Goal: Task Accomplishment & Management: Complete application form

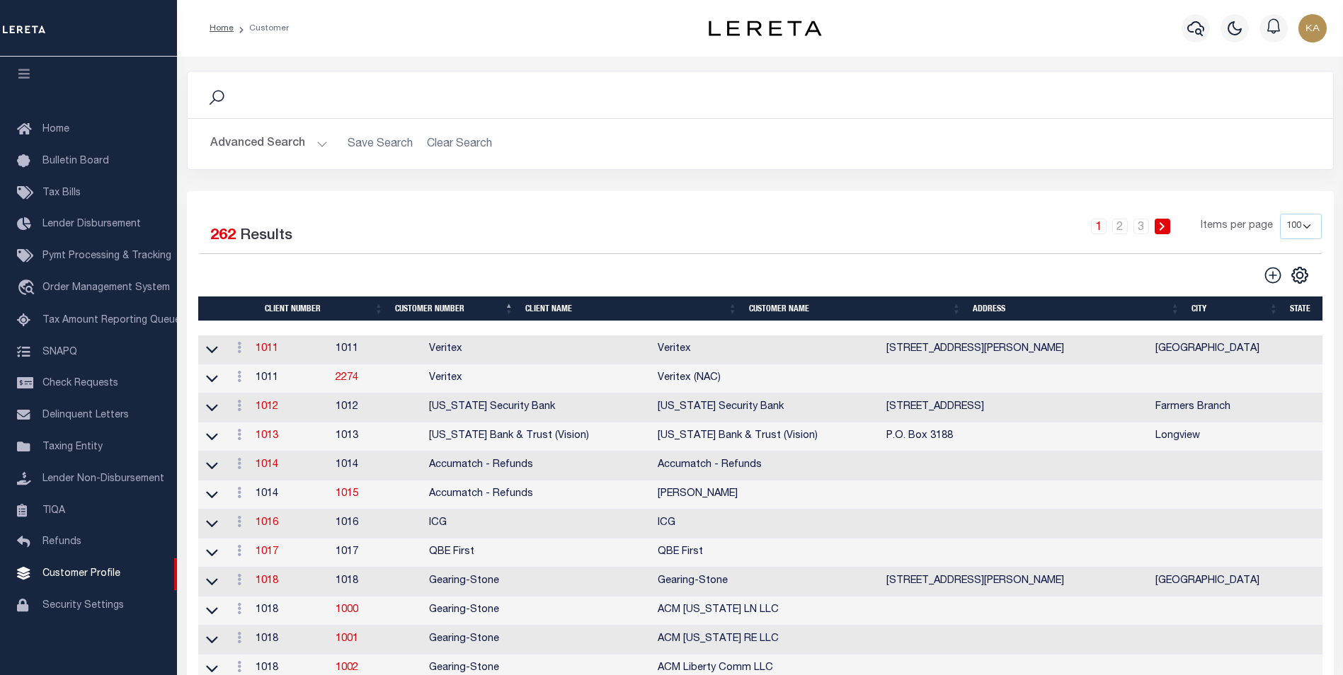
scroll to position [71, 0]
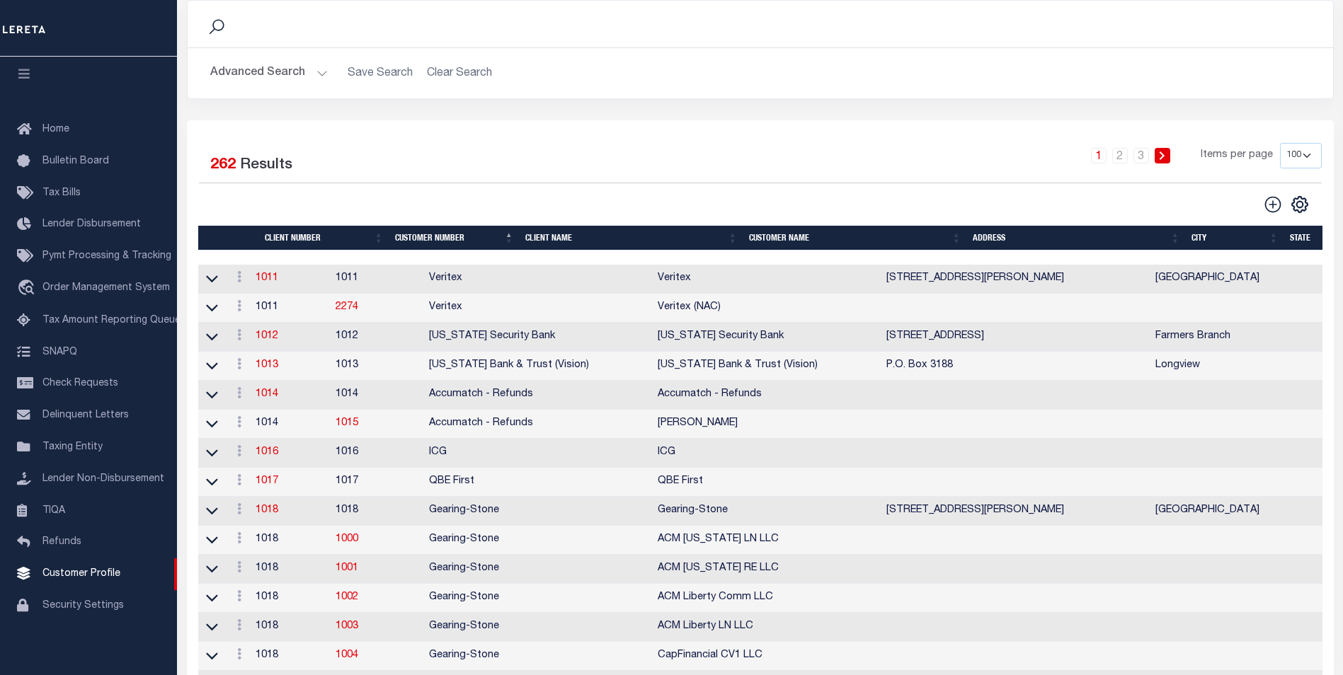
click at [545, 242] on th "Client Name" at bounding box center [632, 238] width 224 height 25
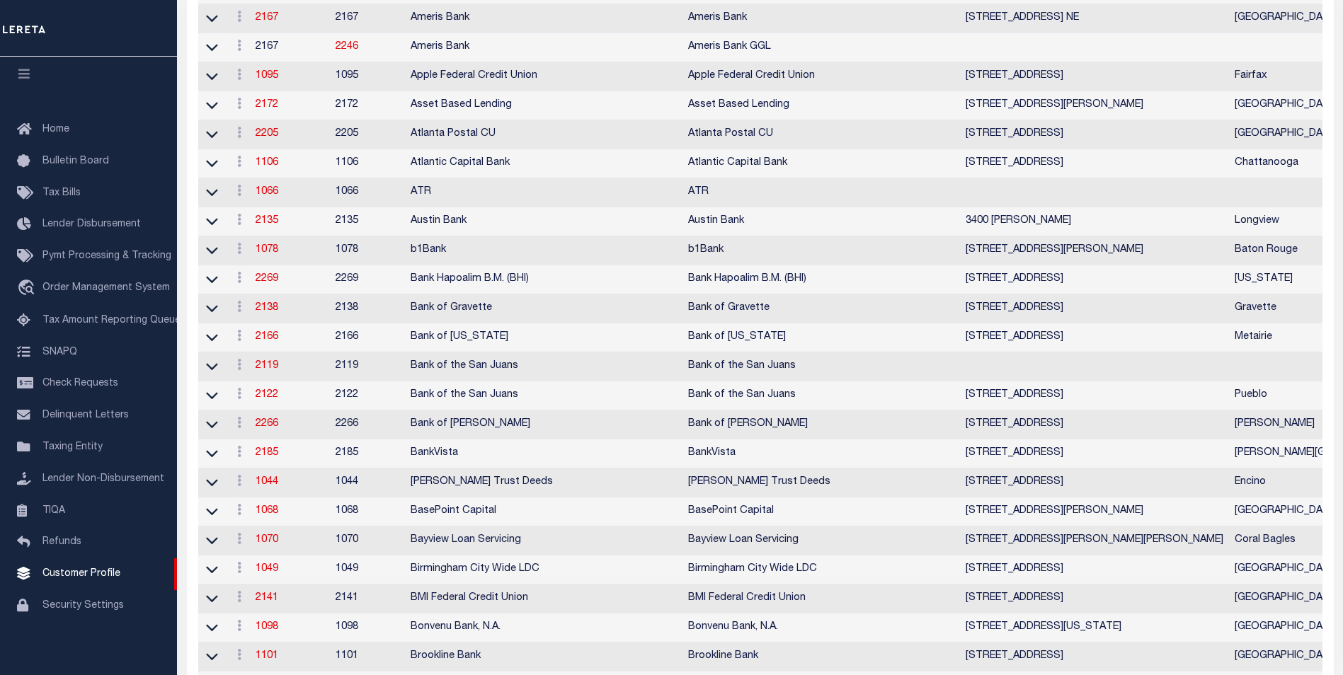
scroll to position [0, 0]
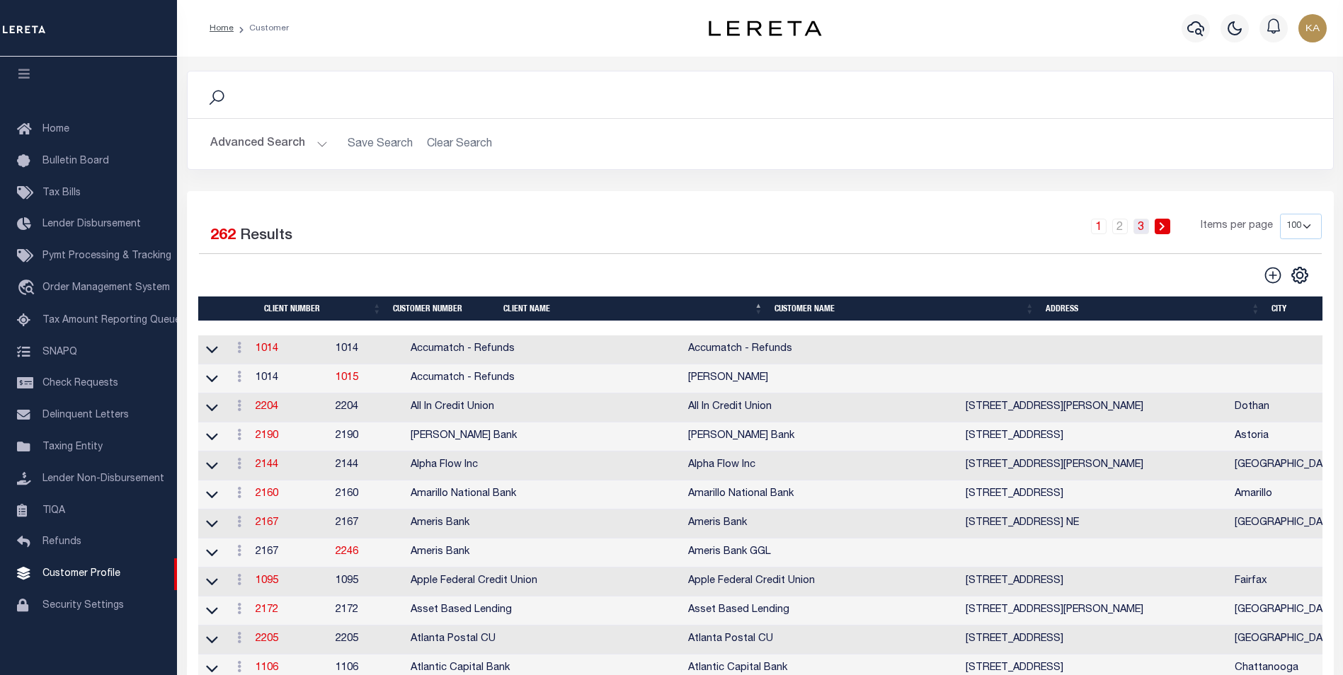
click at [1144, 226] on link "3" at bounding box center [1141, 227] width 16 height 16
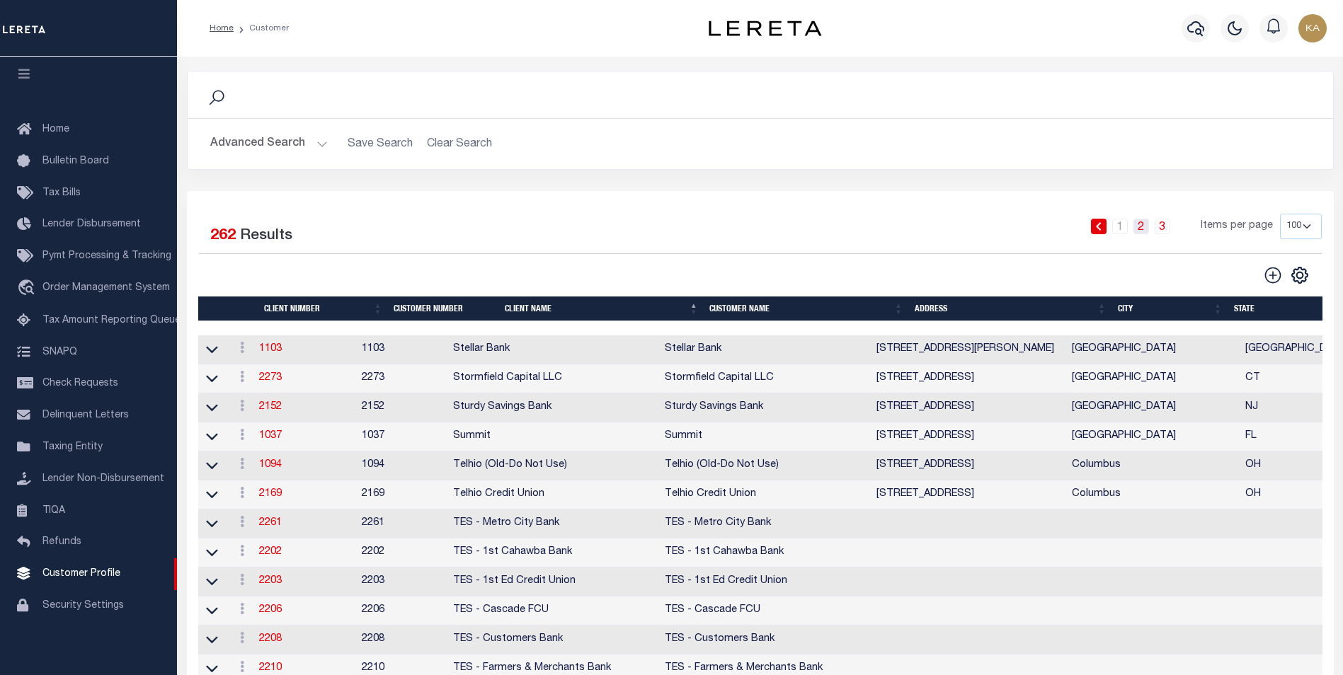
click at [1145, 223] on link "2" at bounding box center [1141, 227] width 16 height 16
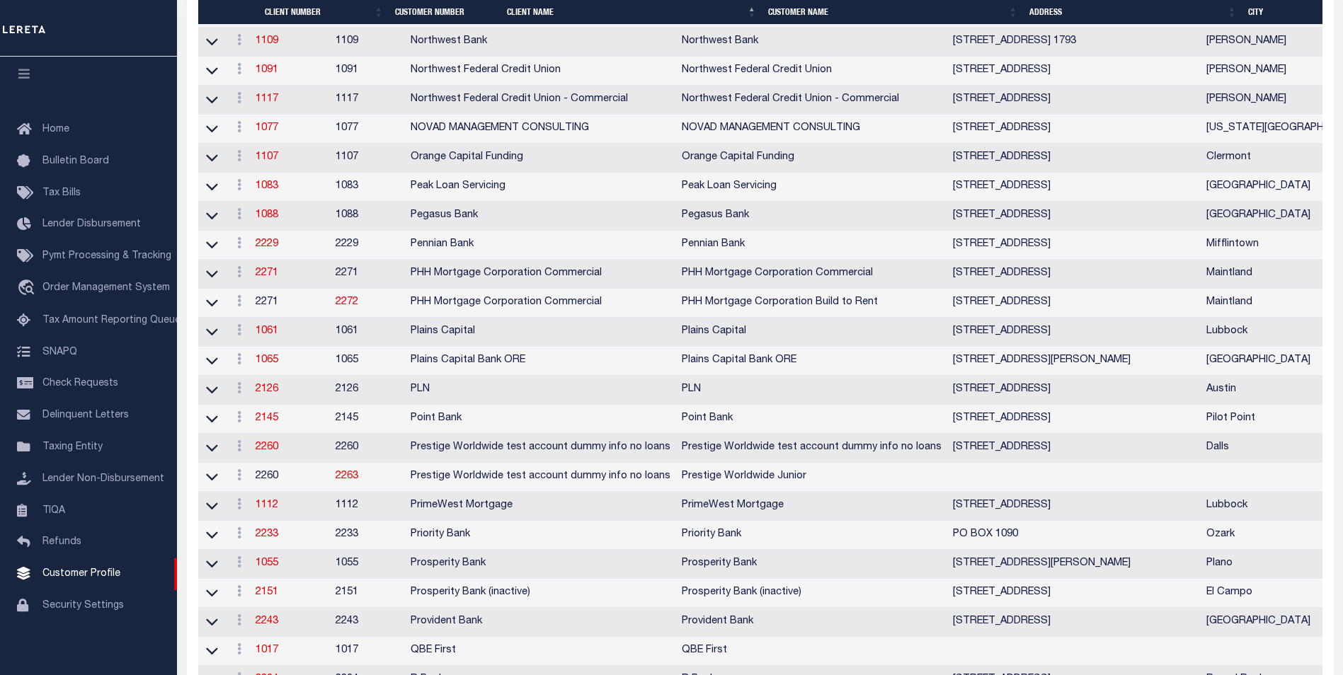
scroll to position [2053, 0]
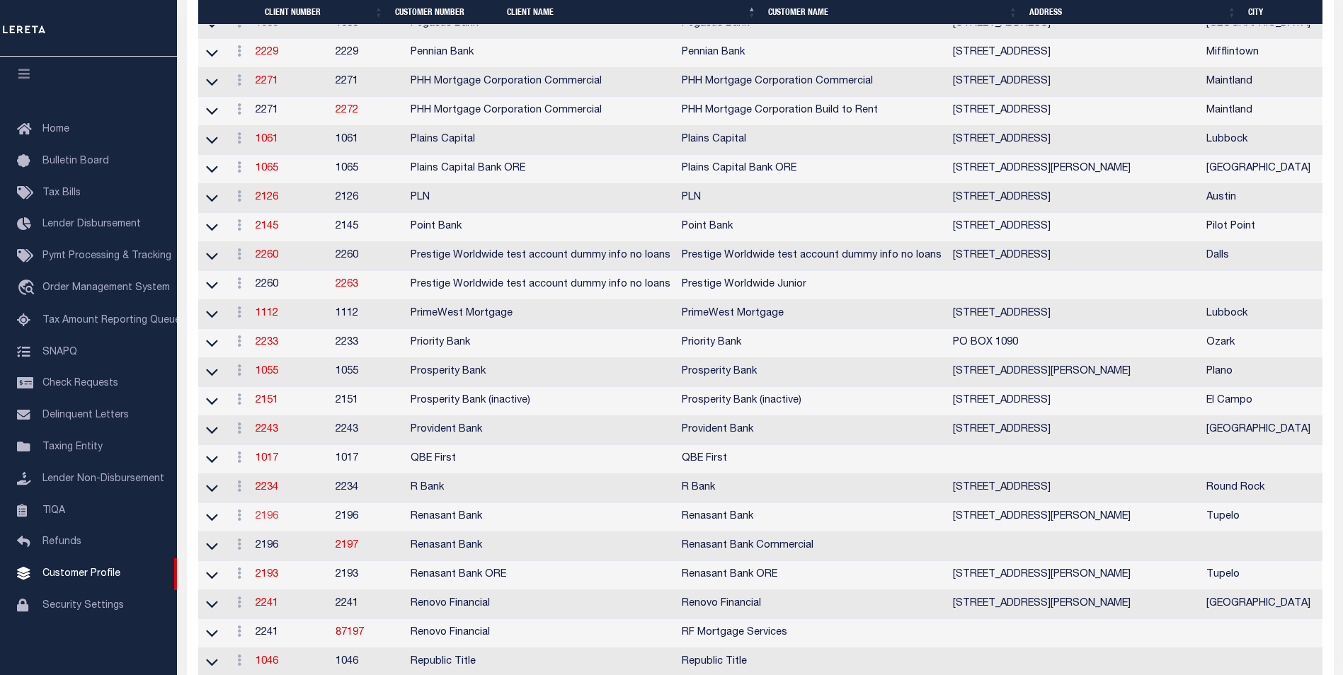
click at [278, 522] on link "2196" at bounding box center [267, 517] width 23 height 10
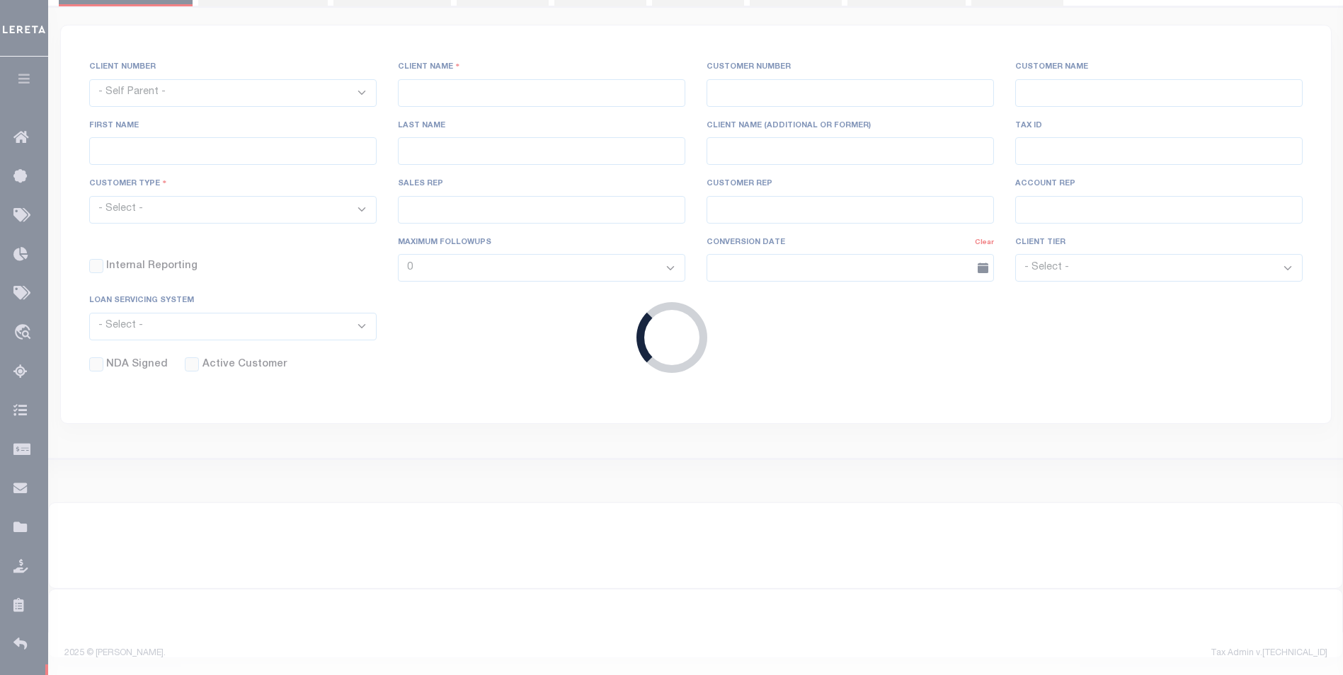
scroll to position [201, 0]
select select
type input "Renasant Bank"
type input "2196"
type input "Renasant Bank"
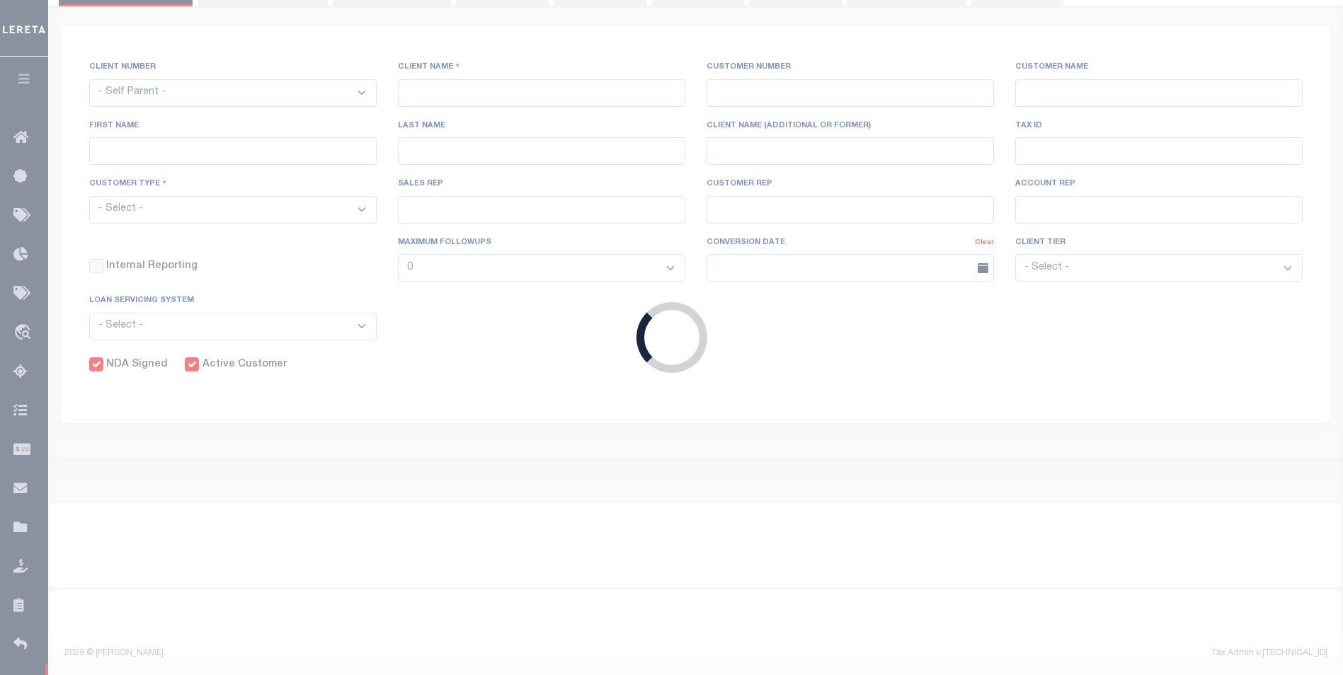
type input "Amy"
type input "Lindley"
select select "Mixed Portfolio"
type input "John Short"
type input "Barbara Kendrick"
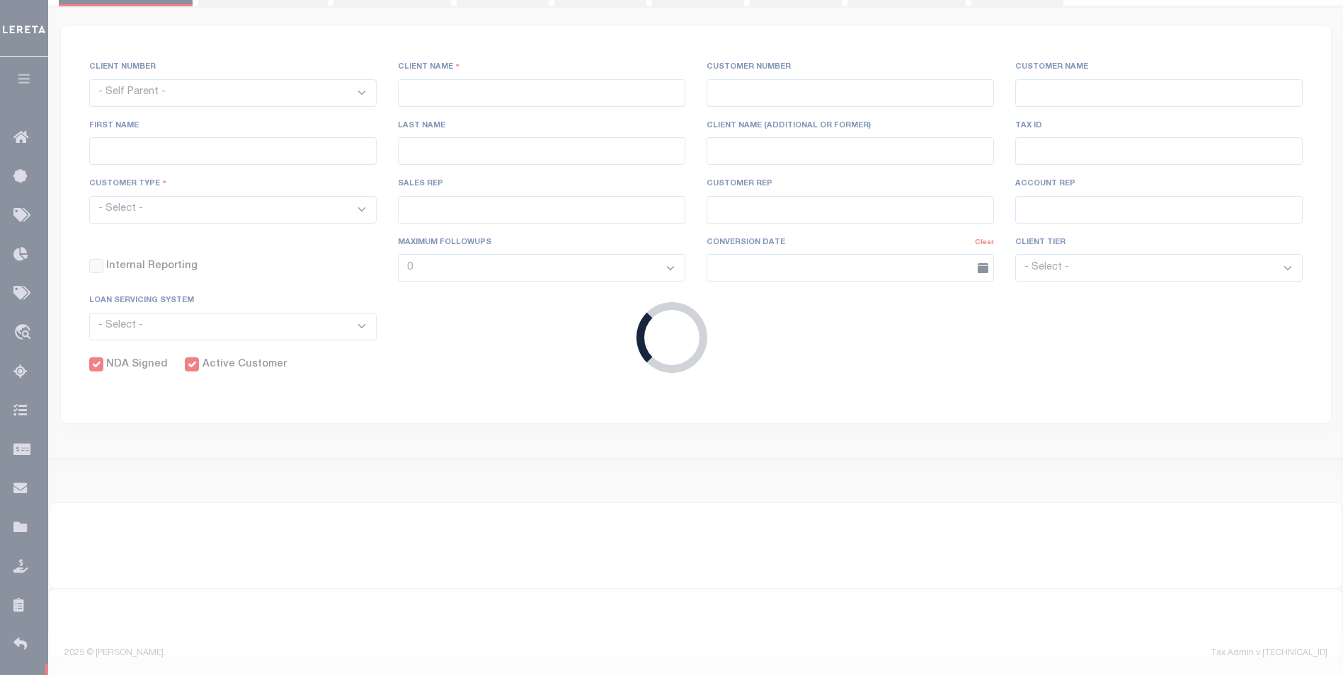
type input "Heather Amick"
checkbox input "true"
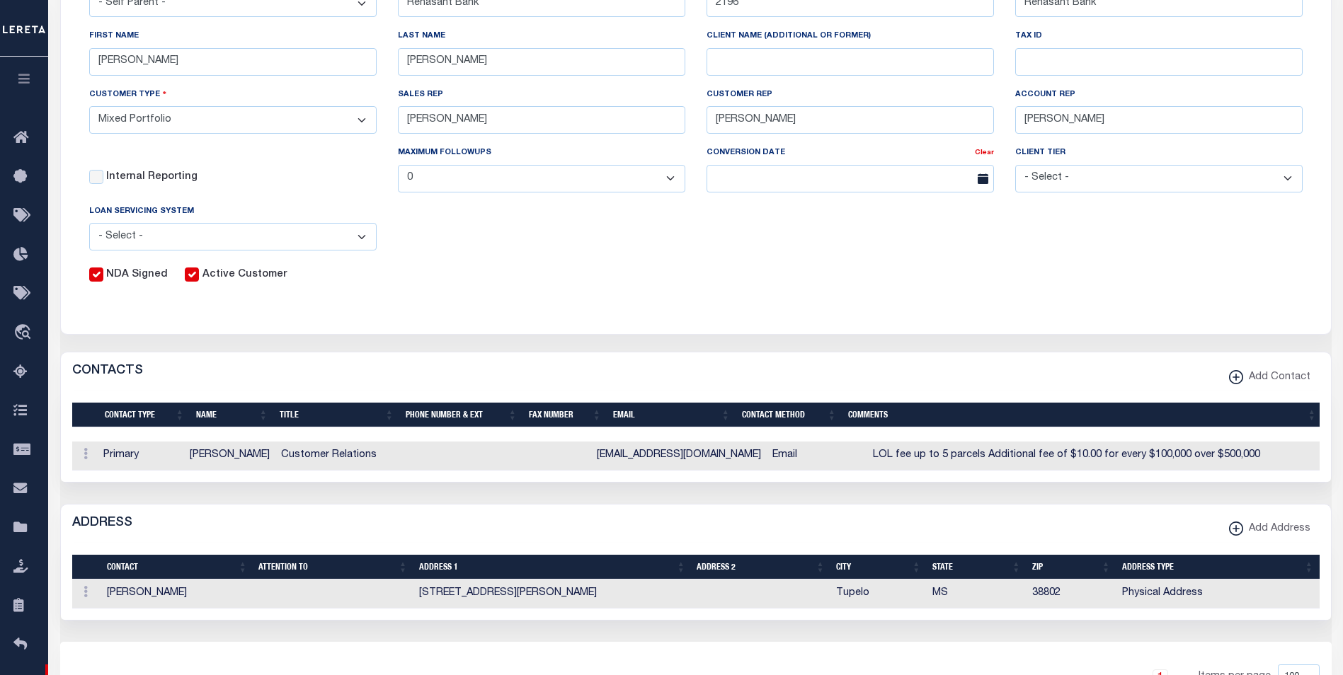
scroll to position [283, 0]
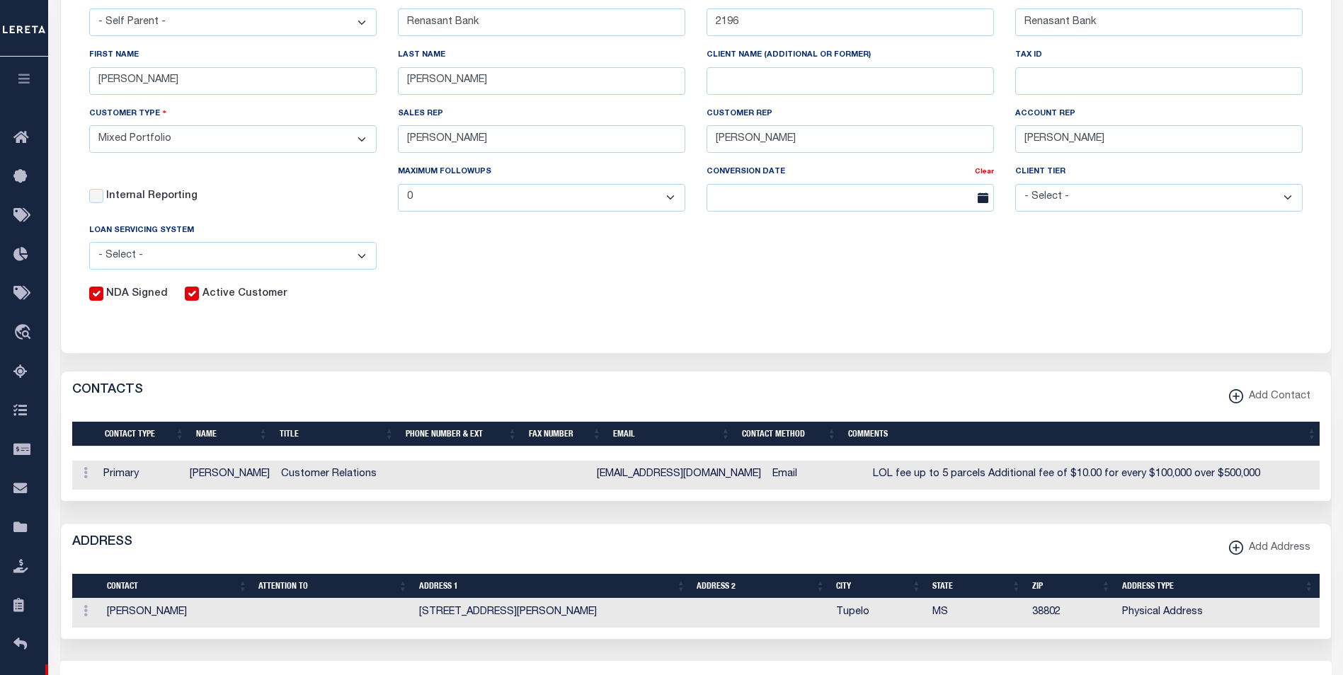
click at [1275, 323] on div "CLIENT NUMBER - Self Parent - 1011 1012 1013 1014 1016 1017 1018 1019 1035 1036…" at bounding box center [696, 145] width 1270 height 381
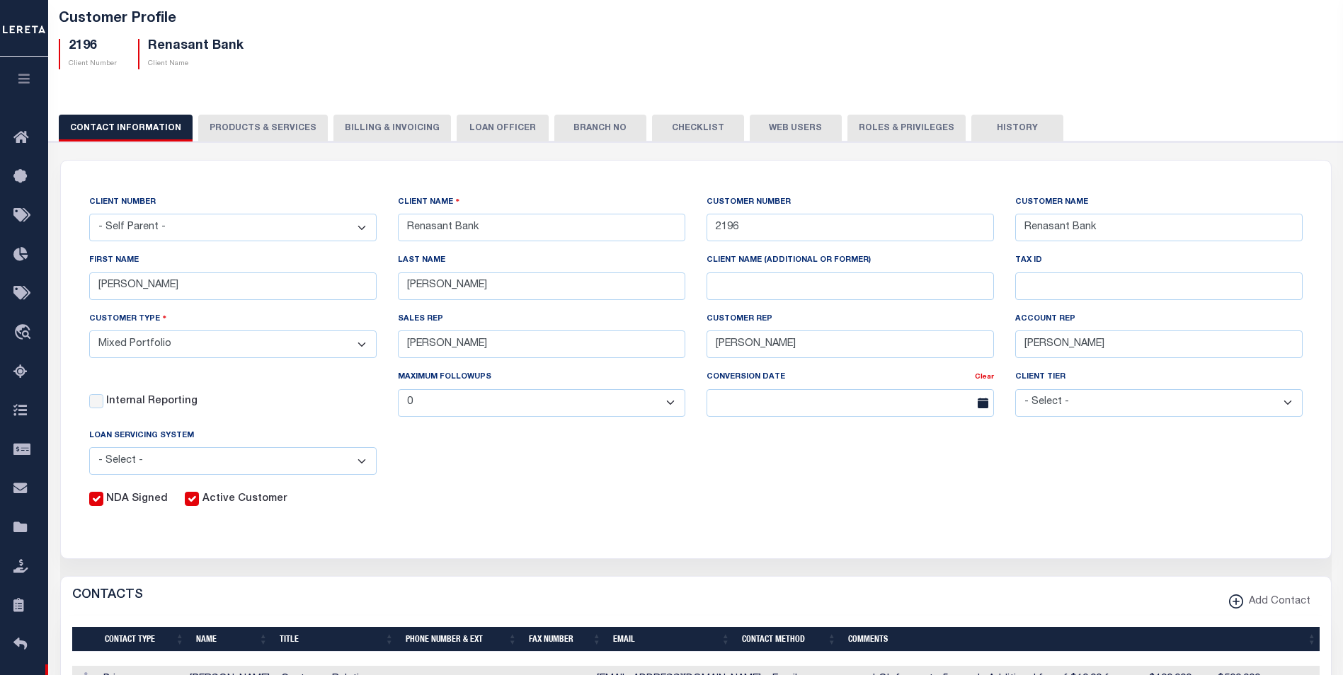
scroll to position [71, 0]
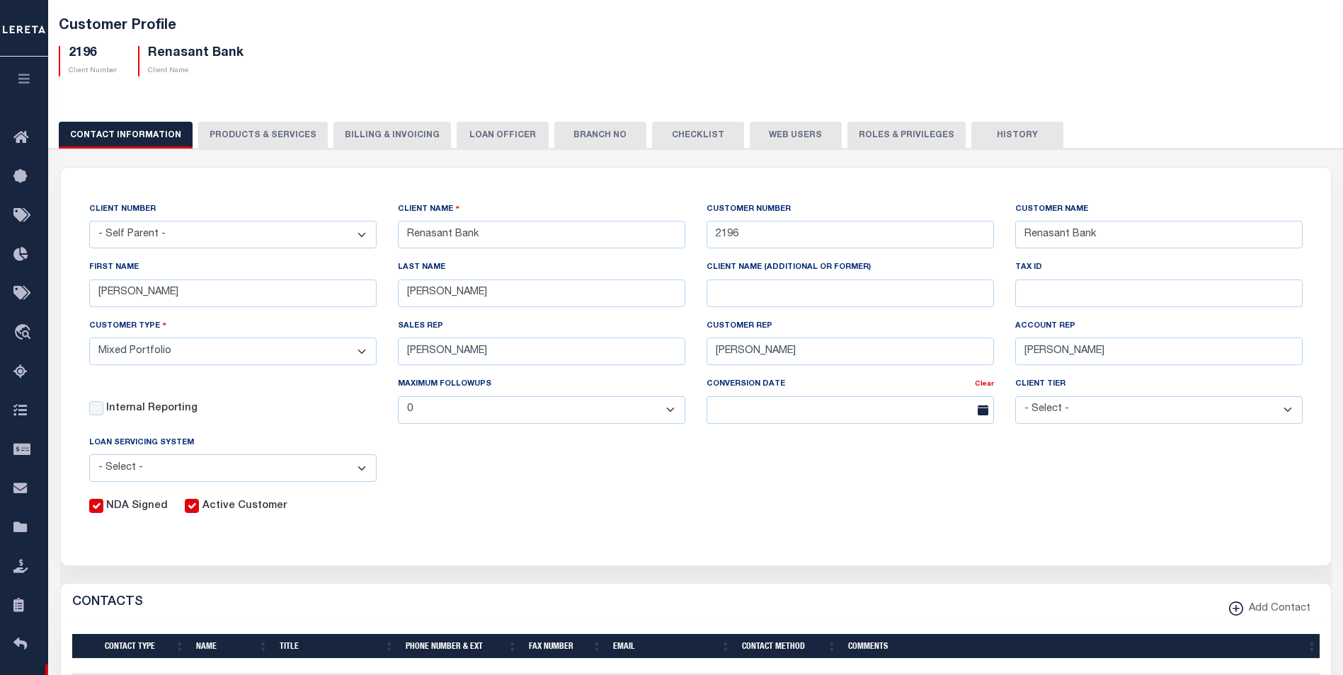
click at [270, 137] on button "PRODUCTS & SERVICES" at bounding box center [263, 135] width 130 height 27
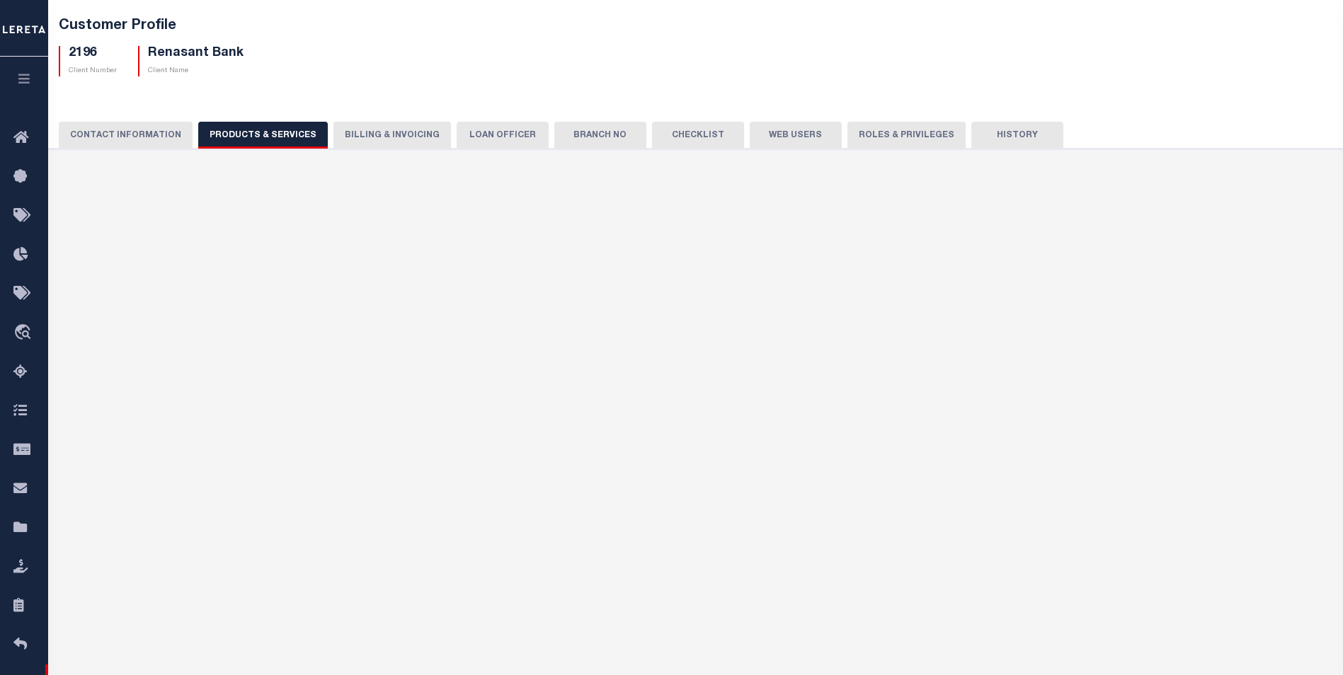
select select "STX"
radio input "true"
checkbox input "true"
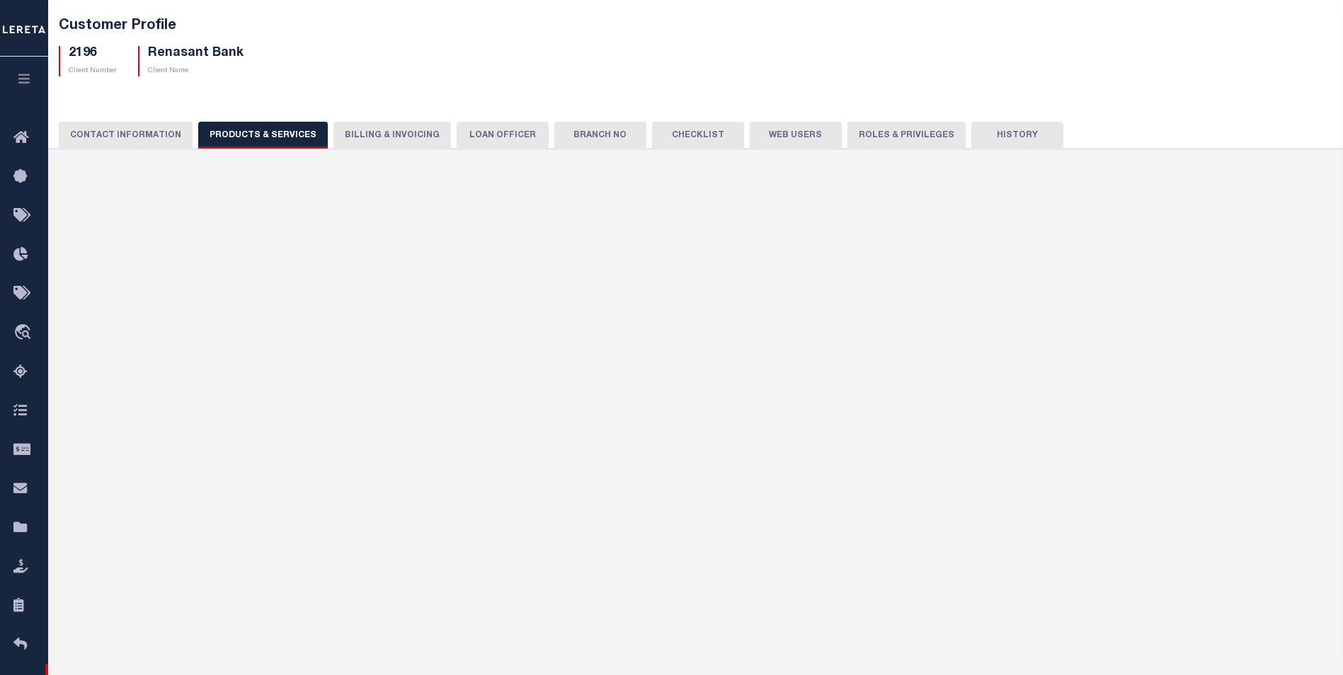
checkbox input "true"
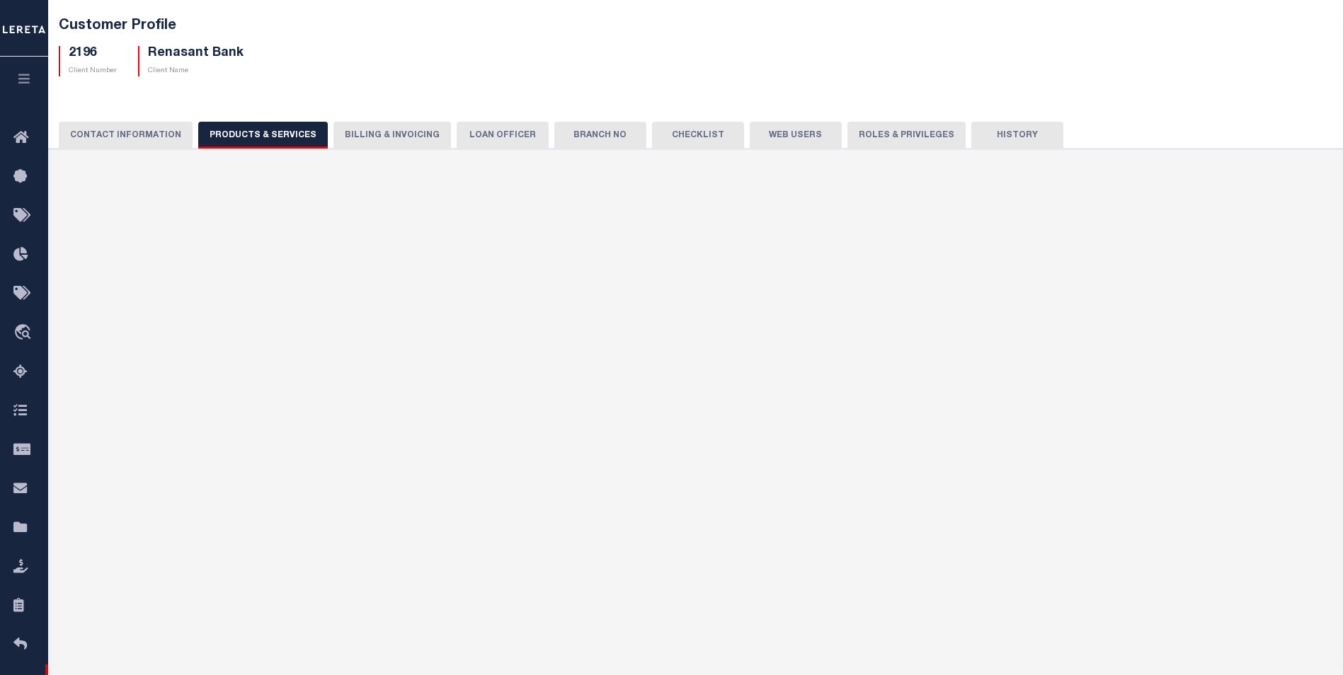
checkbox input "true"
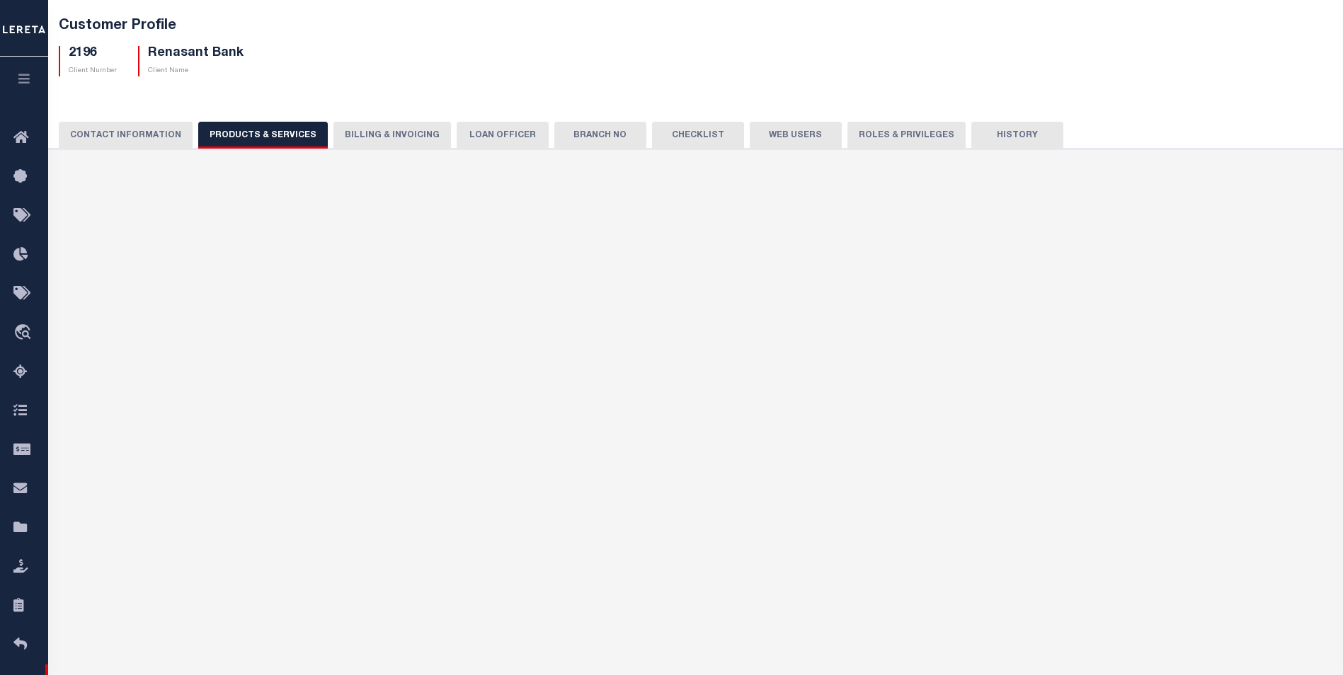
checkbox input "true"
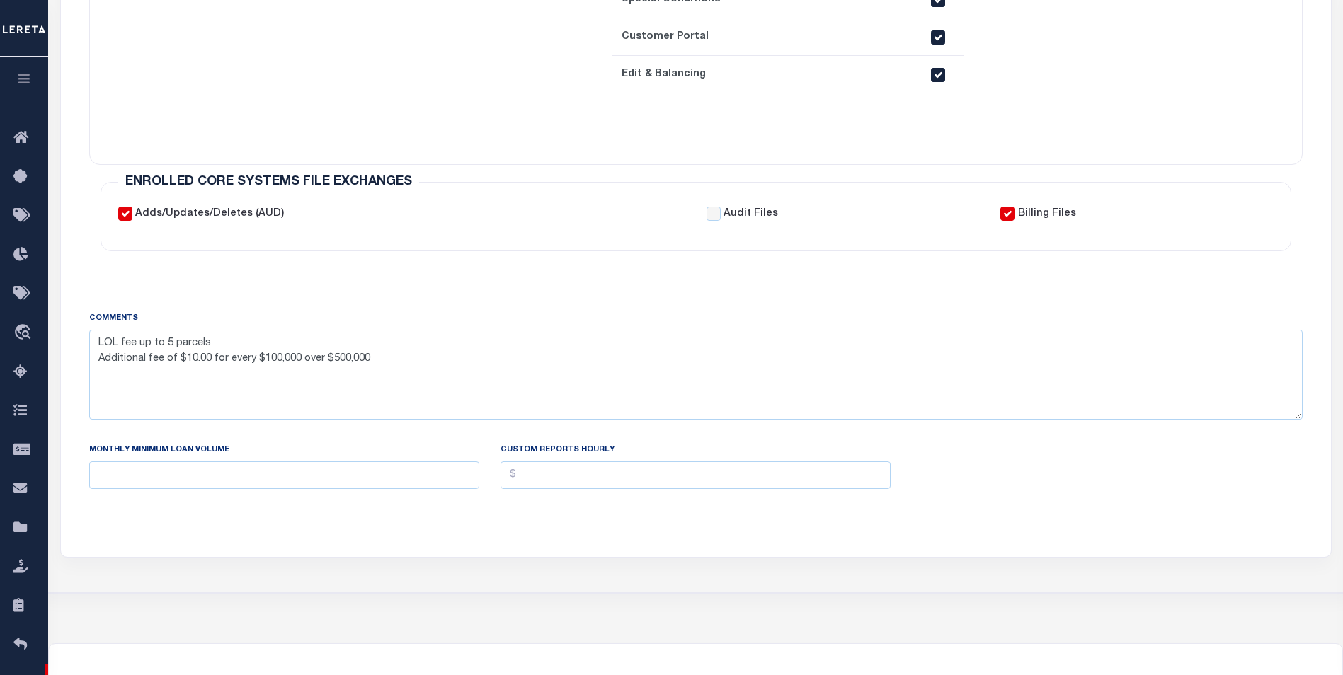
scroll to position [779, 0]
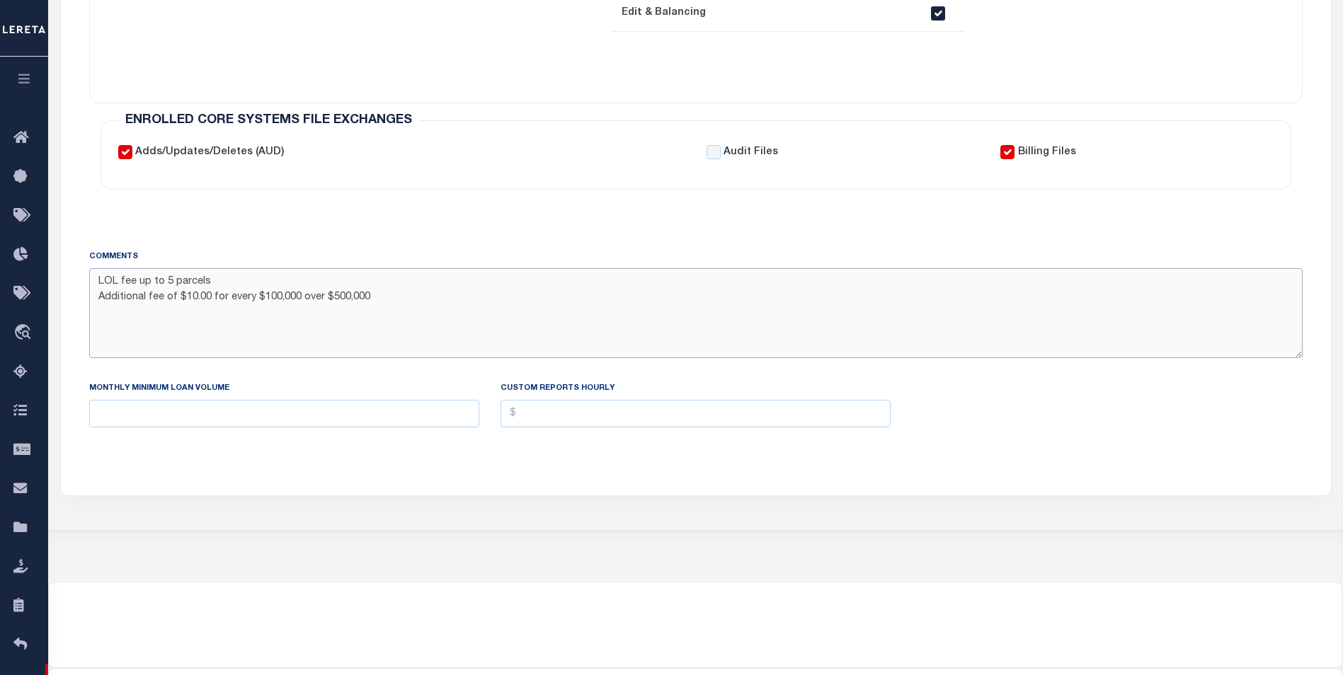
drag, startPoint x: 101, startPoint y: 282, endPoint x: 358, endPoint y: 297, distance: 257.4
click at [358, 297] on textarea "LOL fee up to 5 parcels Additional fee of $10.00 for every $100,000 over $500,0…" at bounding box center [695, 312] width 1213 height 89
click at [394, 299] on textarea "LOL fee up to 5 parcels Additional fee of $10.00 for every $100,000 over $500,0…" at bounding box center [695, 312] width 1213 height 89
drag, startPoint x: 377, startPoint y: 299, endPoint x: 89, endPoint y: 279, distance: 288.1
click at [89, 279] on textarea "LOL fee up to 5 parcels Additional fee of $10.00 for every $100,000 over $500,0…" at bounding box center [695, 312] width 1213 height 89
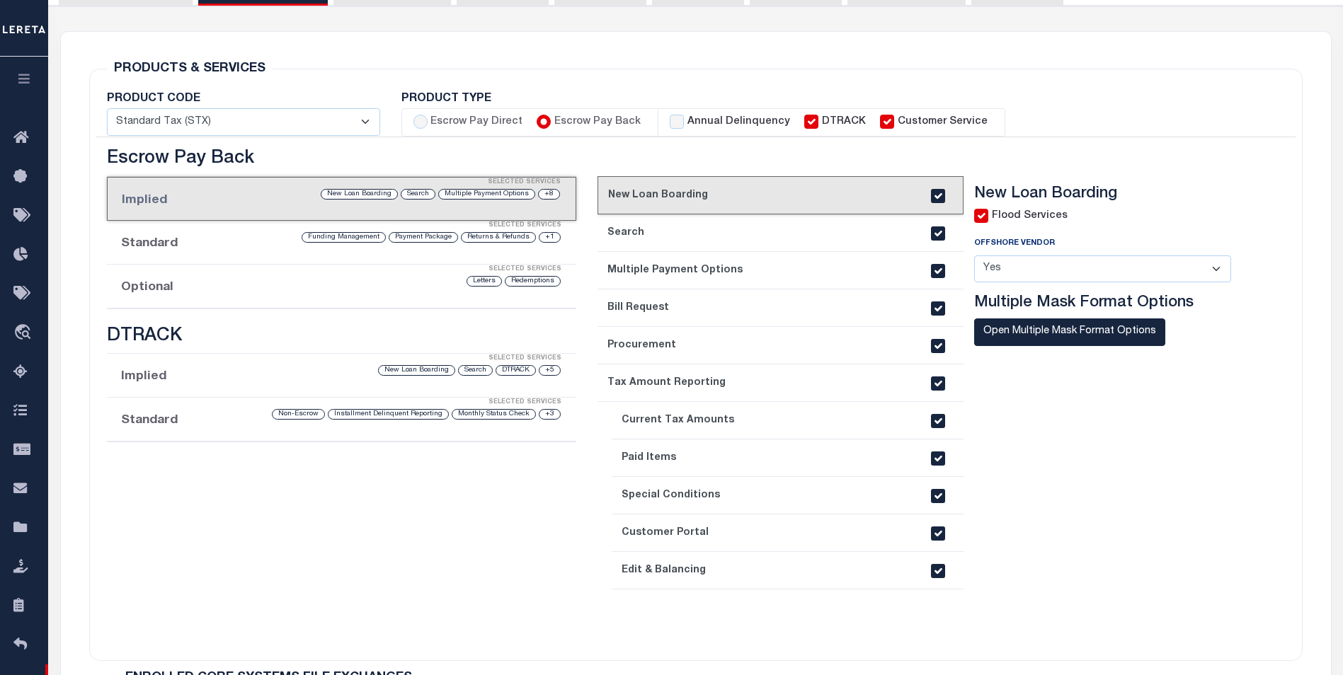
scroll to position [142, 0]
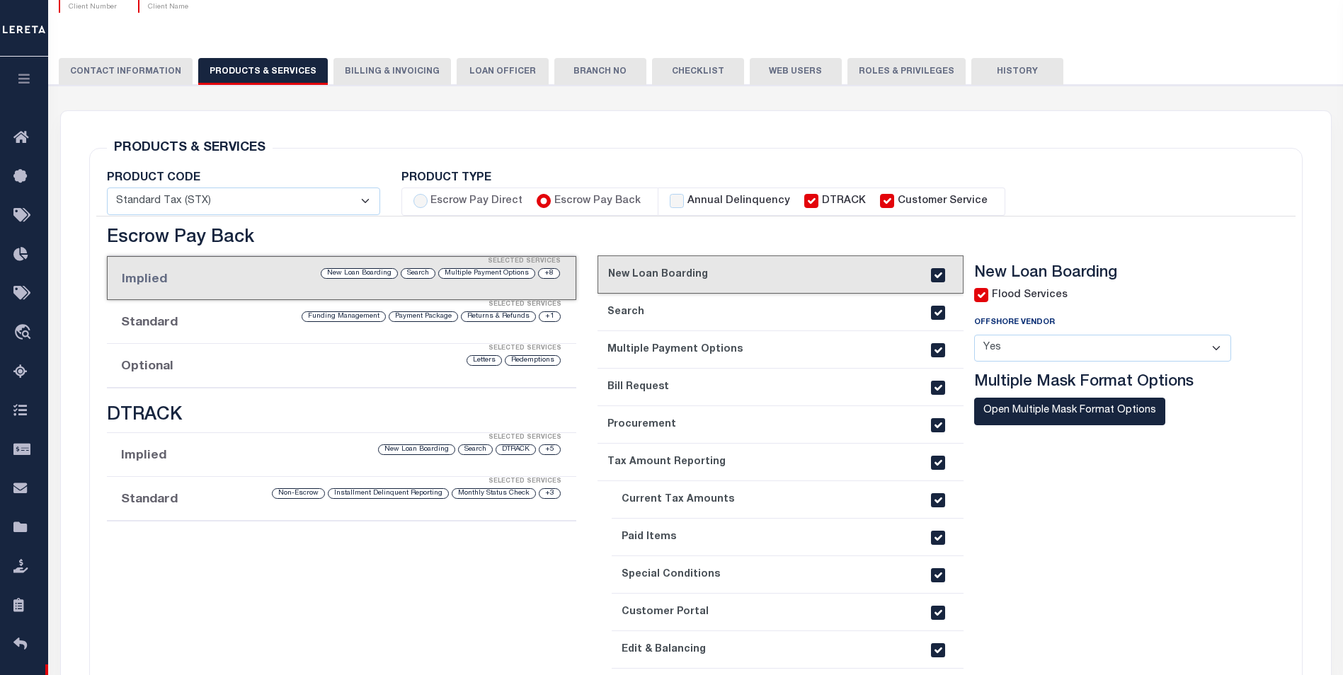
click at [408, 64] on button "Billing & Invoicing" at bounding box center [391, 71] width 117 height 27
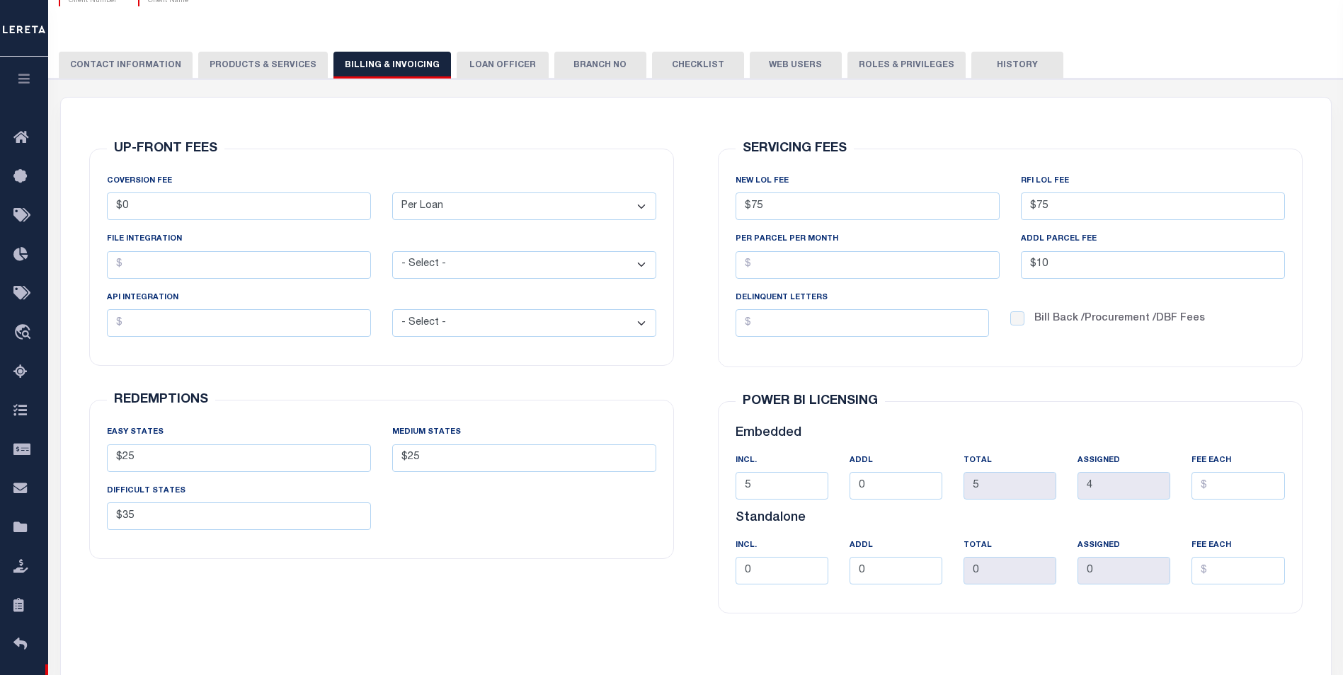
scroll to position [71, 0]
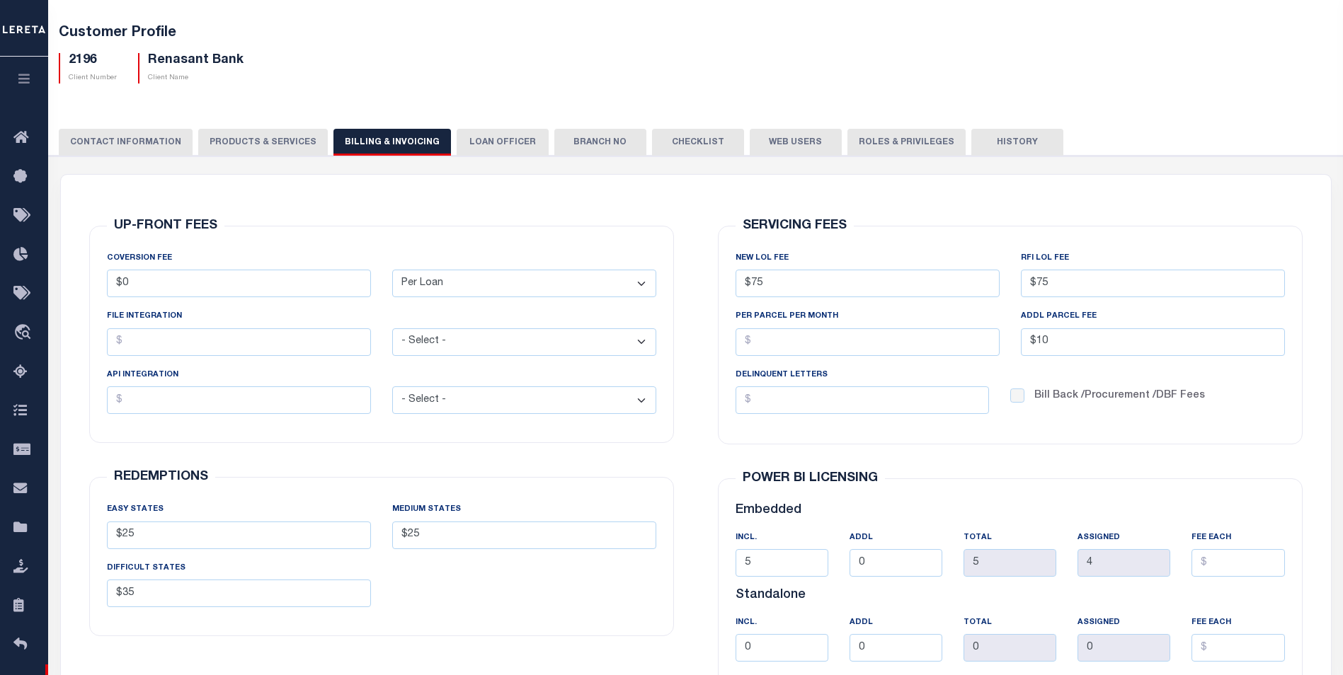
click at [471, 149] on button "LOAN OFFICER" at bounding box center [503, 142] width 92 height 27
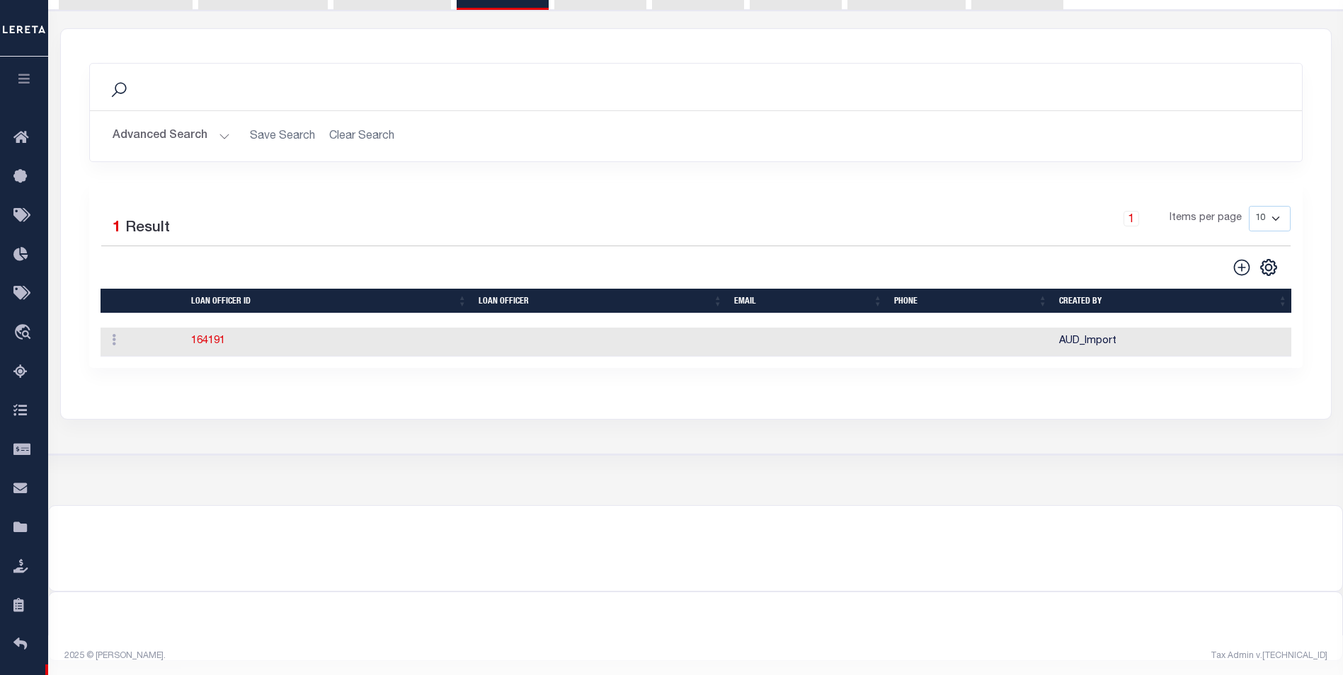
scroll to position [0, 0]
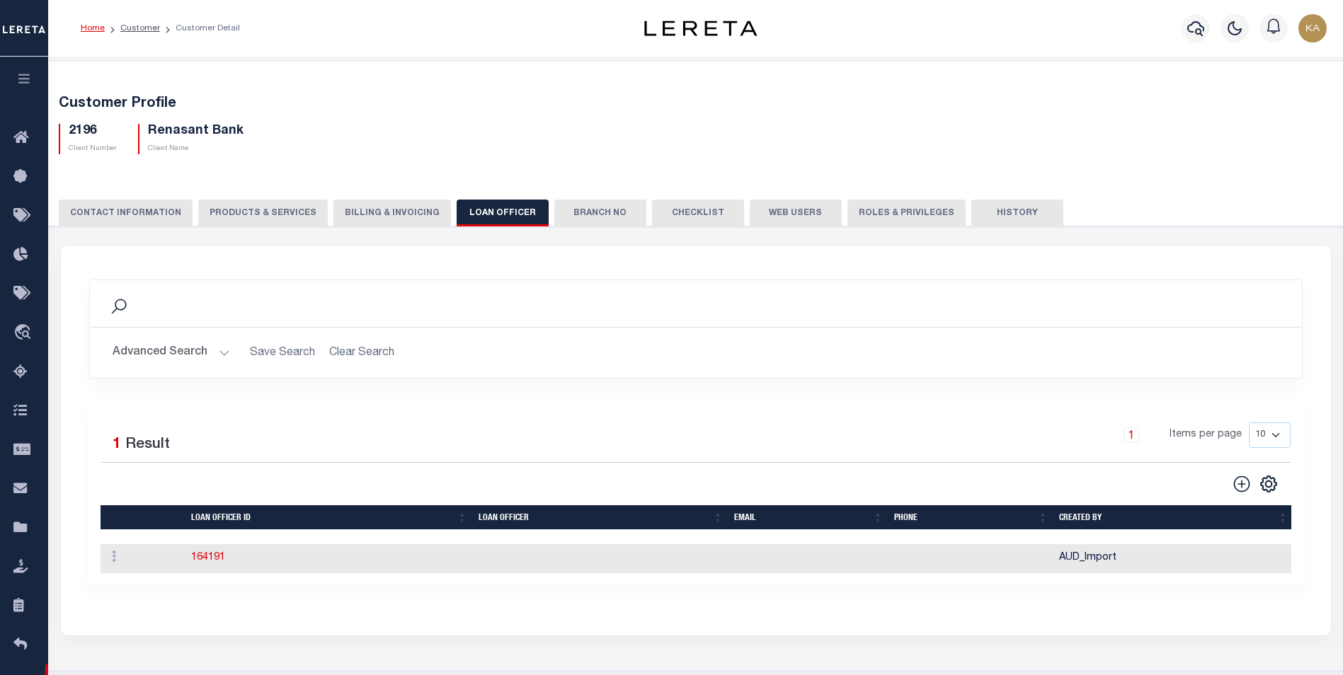
click at [604, 212] on button "Branch No" at bounding box center [600, 213] width 92 height 27
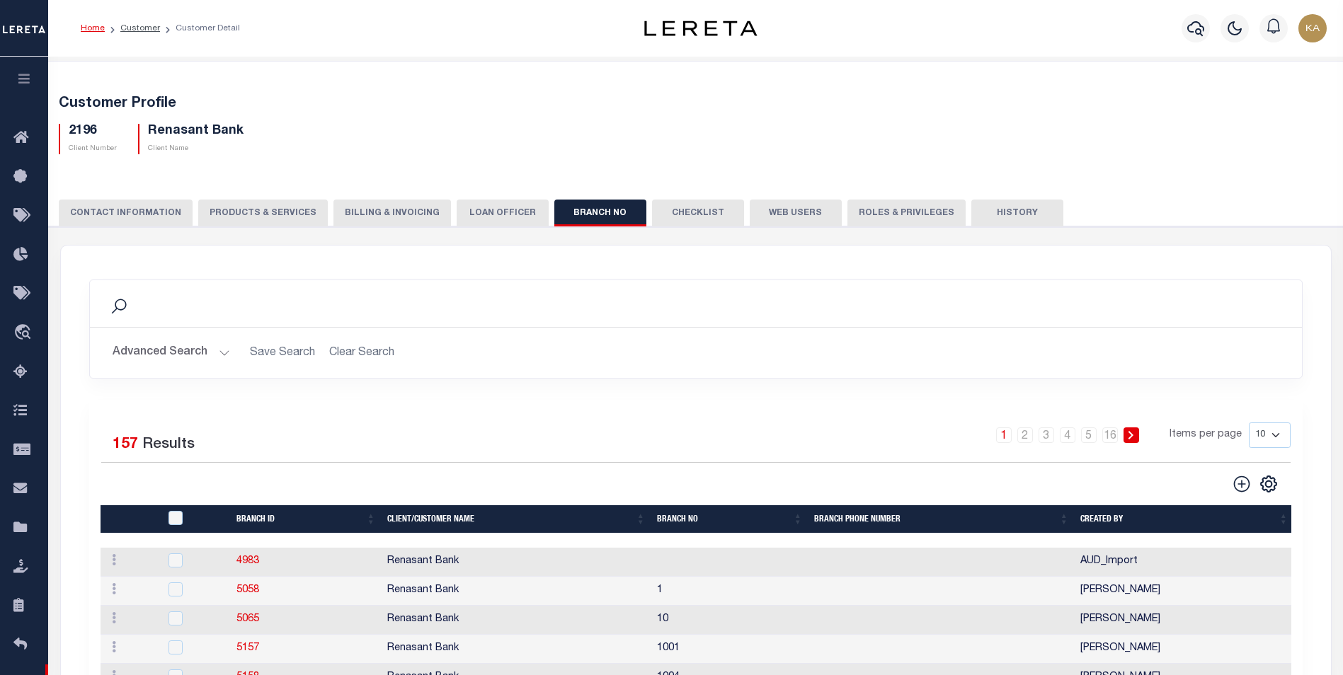
click at [699, 208] on button "Checklist" at bounding box center [698, 213] width 92 height 27
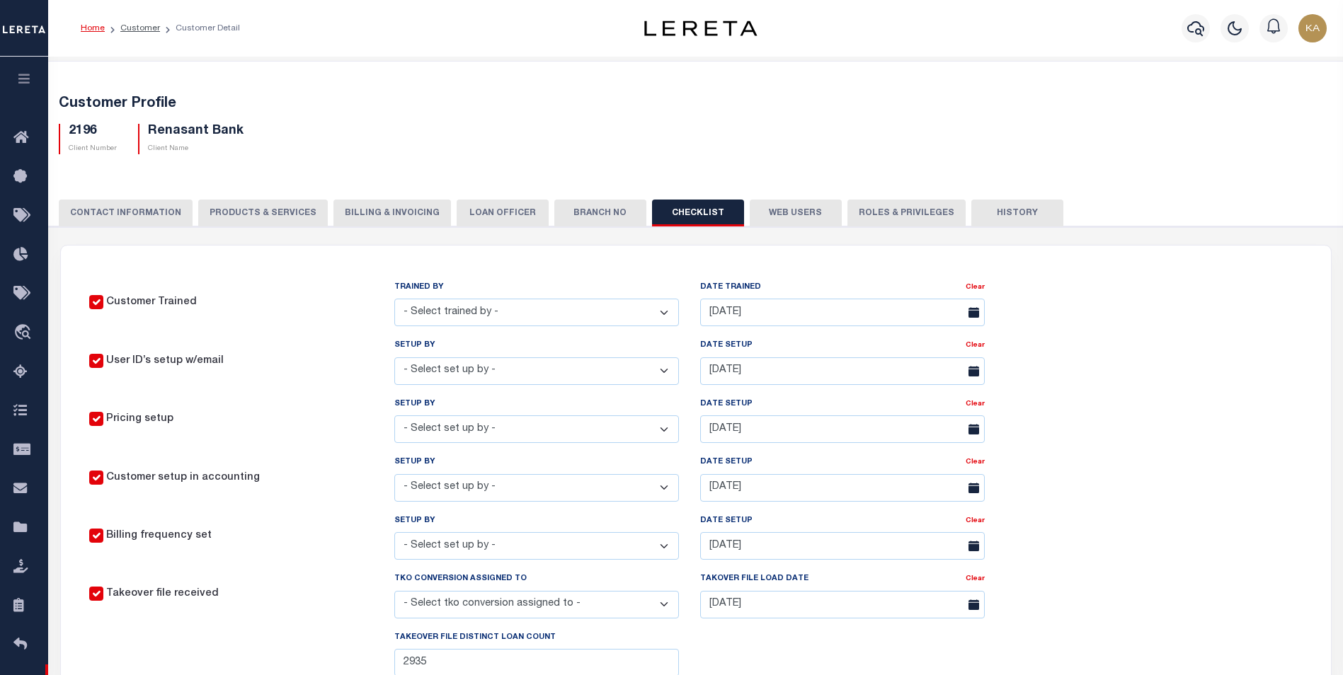
click at [767, 209] on button "Web Users" at bounding box center [796, 213] width 92 height 27
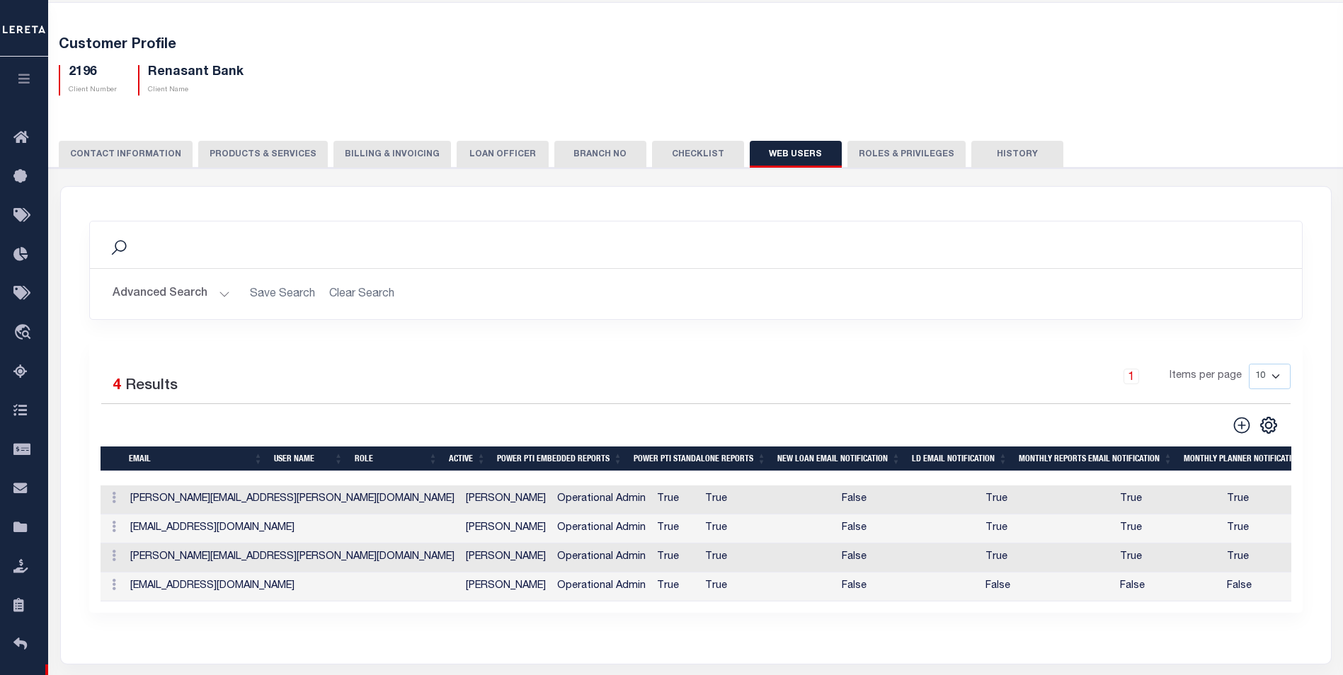
scroll to position [142, 0]
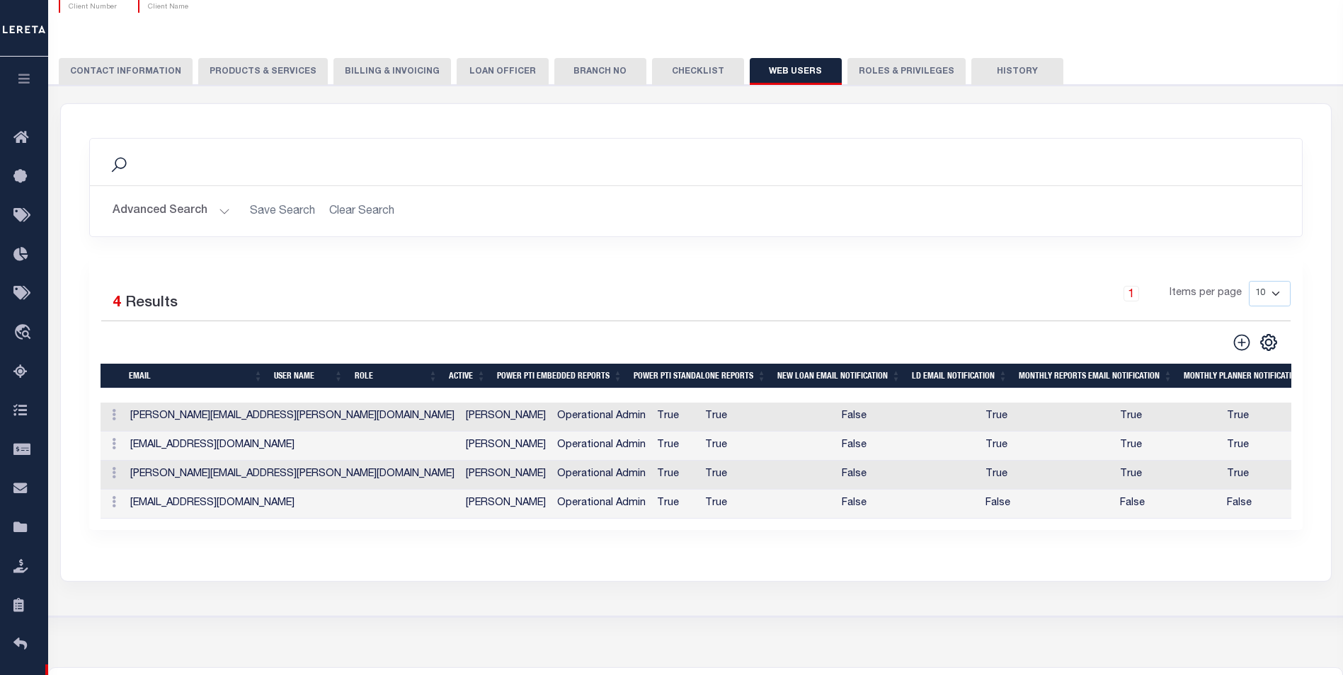
click at [861, 68] on button "Roles & Privileges" at bounding box center [906, 71] width 118 height 27
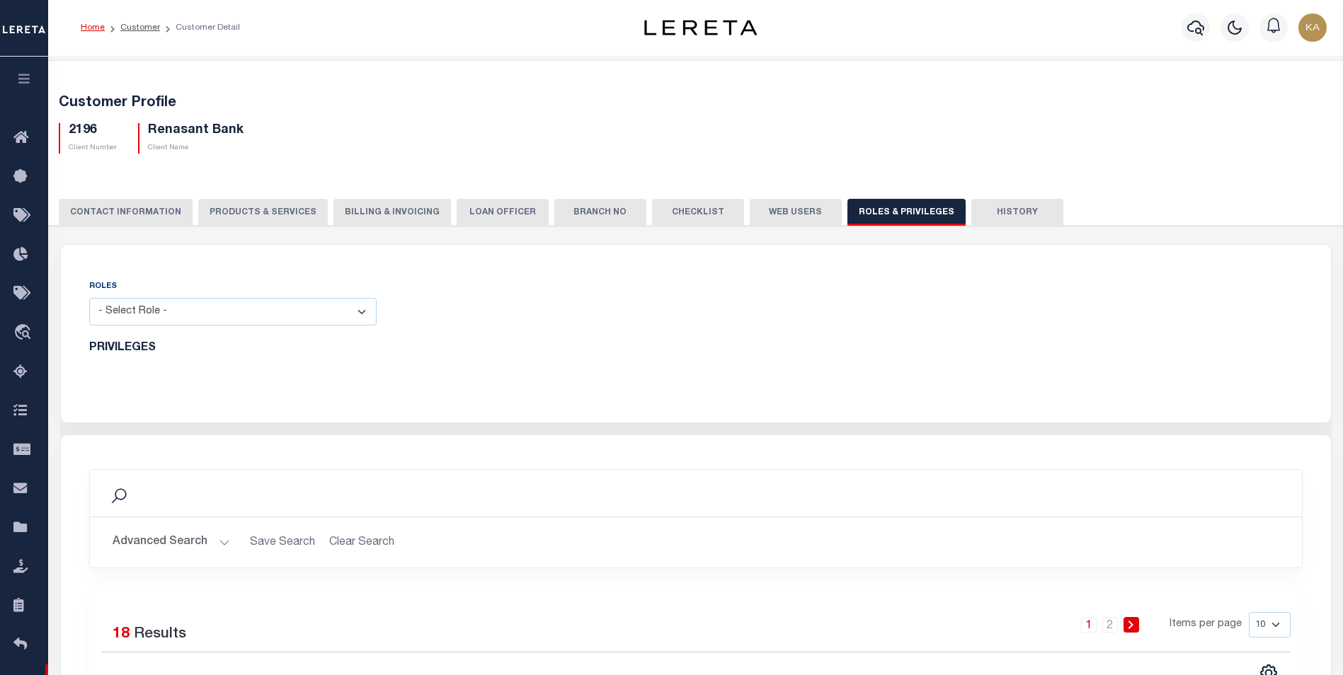
scroll to position [0, 0]
click at [27, 77] on icon "button" at bounding box center [24, 78] width 16 height 13
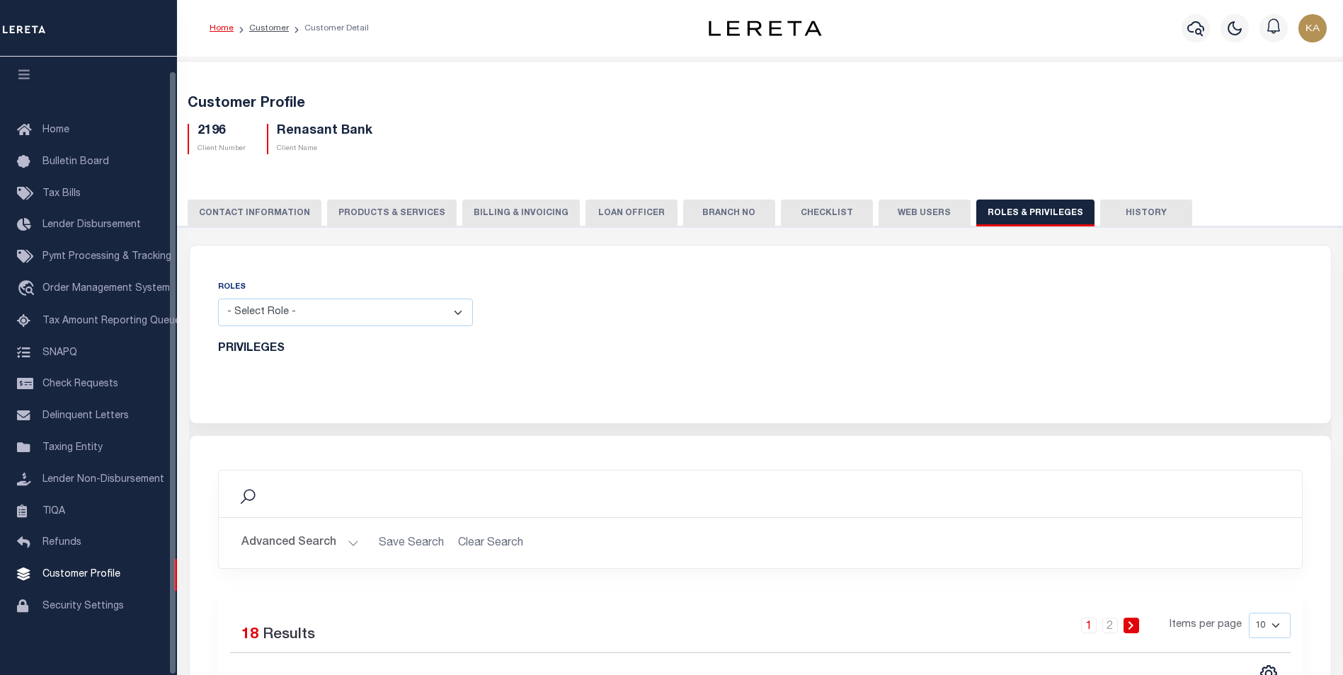
scroll to position [14, 0]
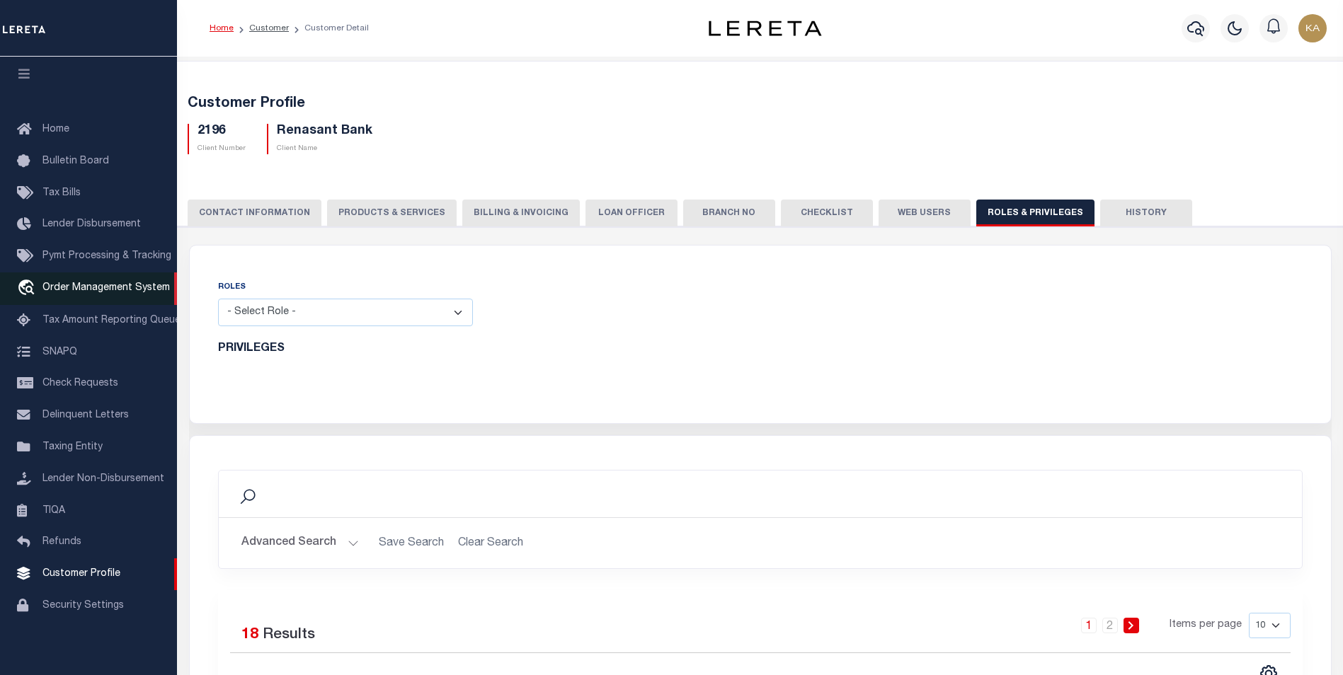
click at [67, 283] on span "Order Management System" at bounding box center [105, 288] width 127 height 10
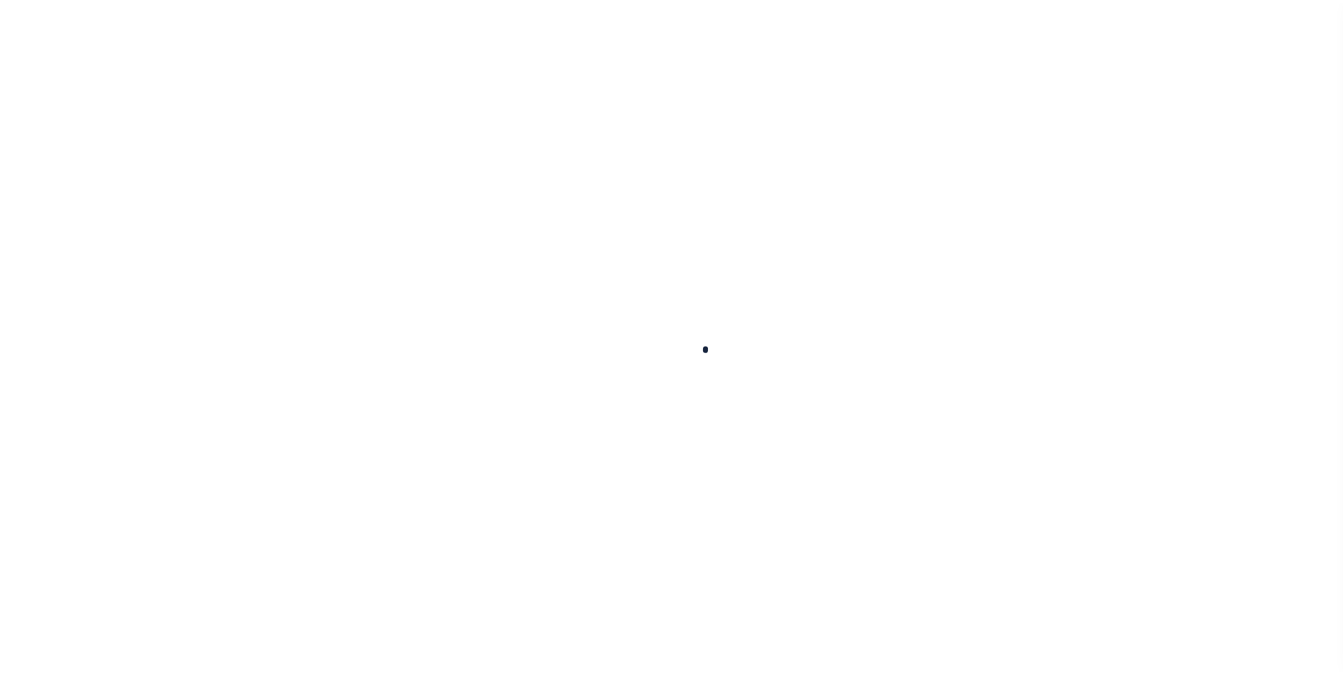
scroll to position [14, 0]
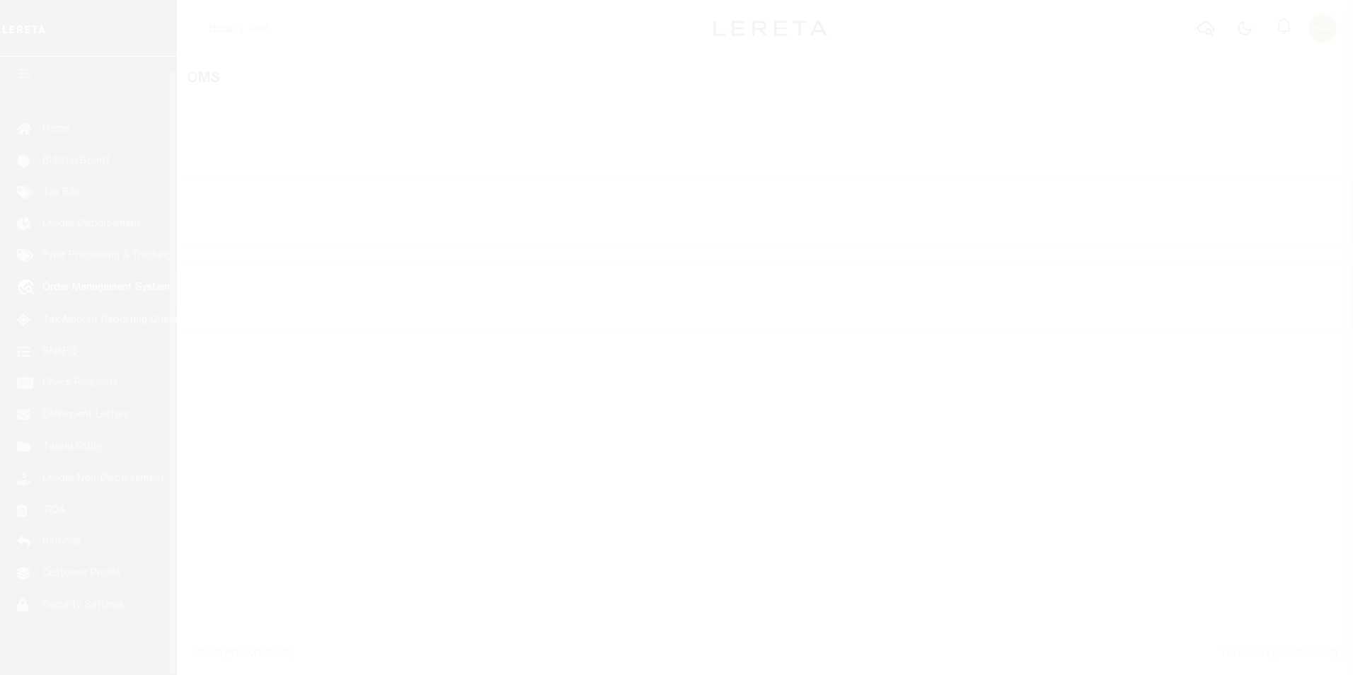
select select "200"
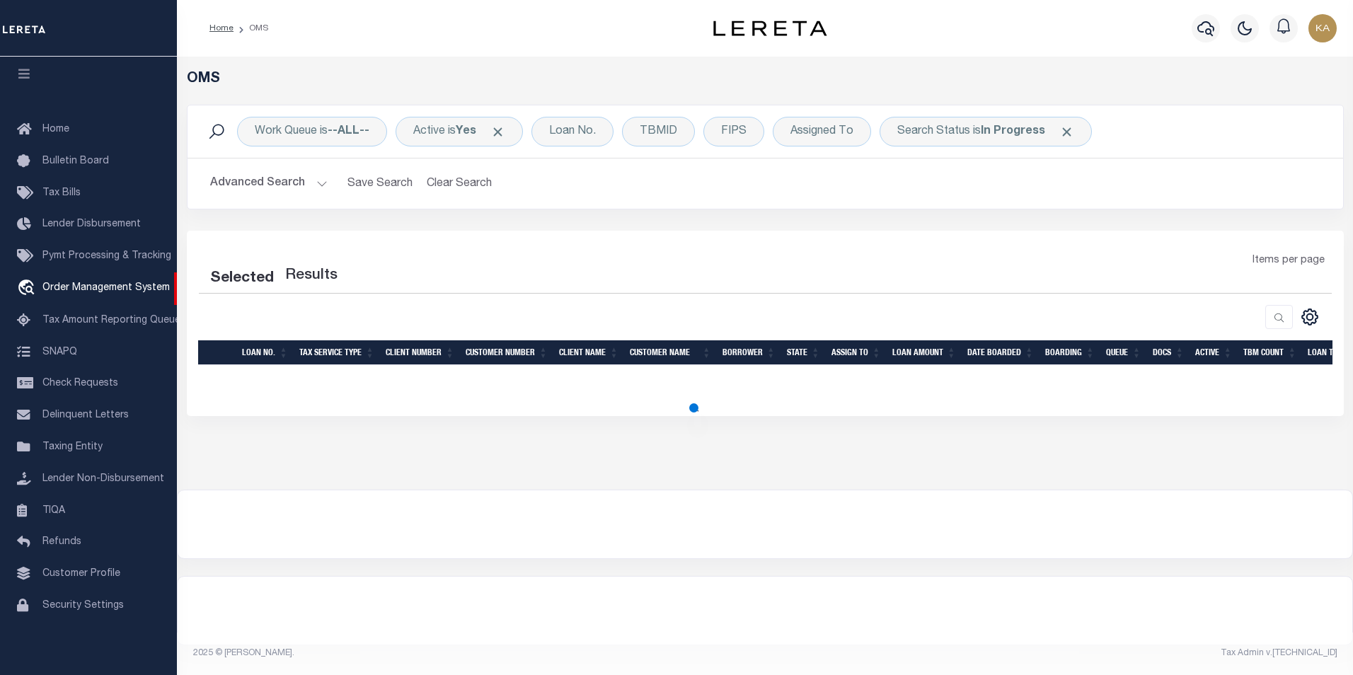
select select "200"
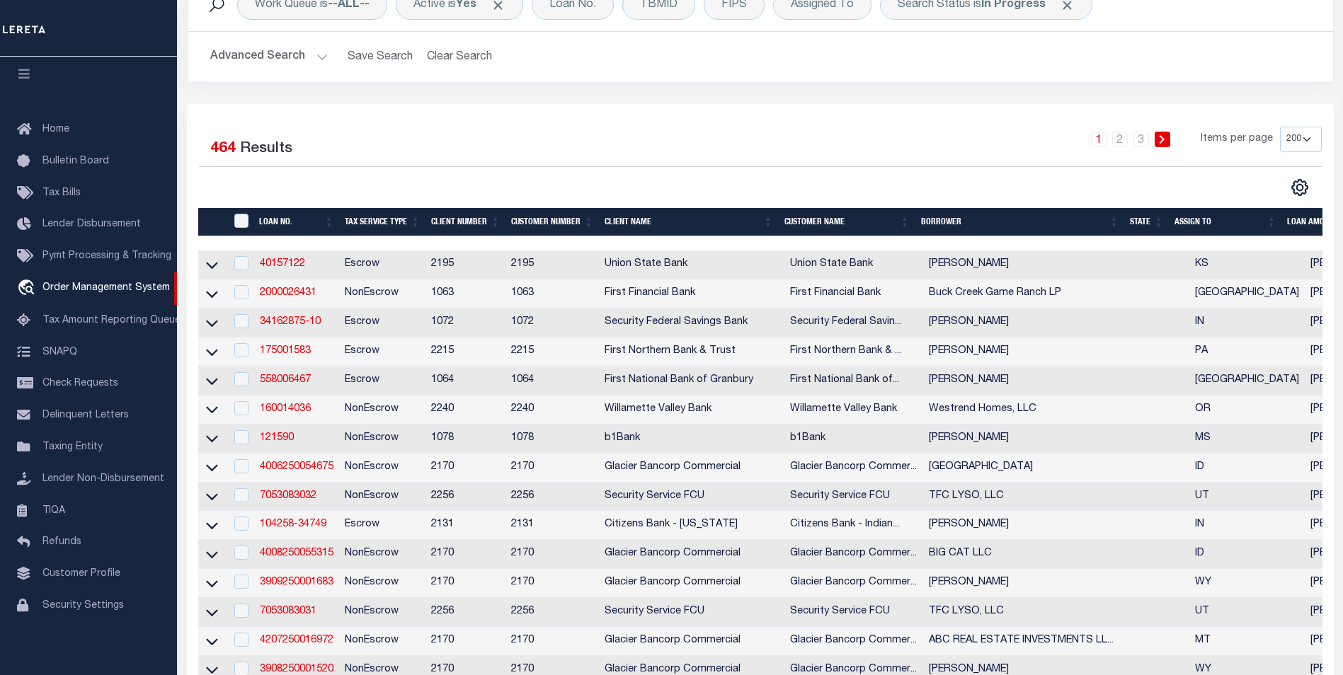
scroll to position [142, 0]
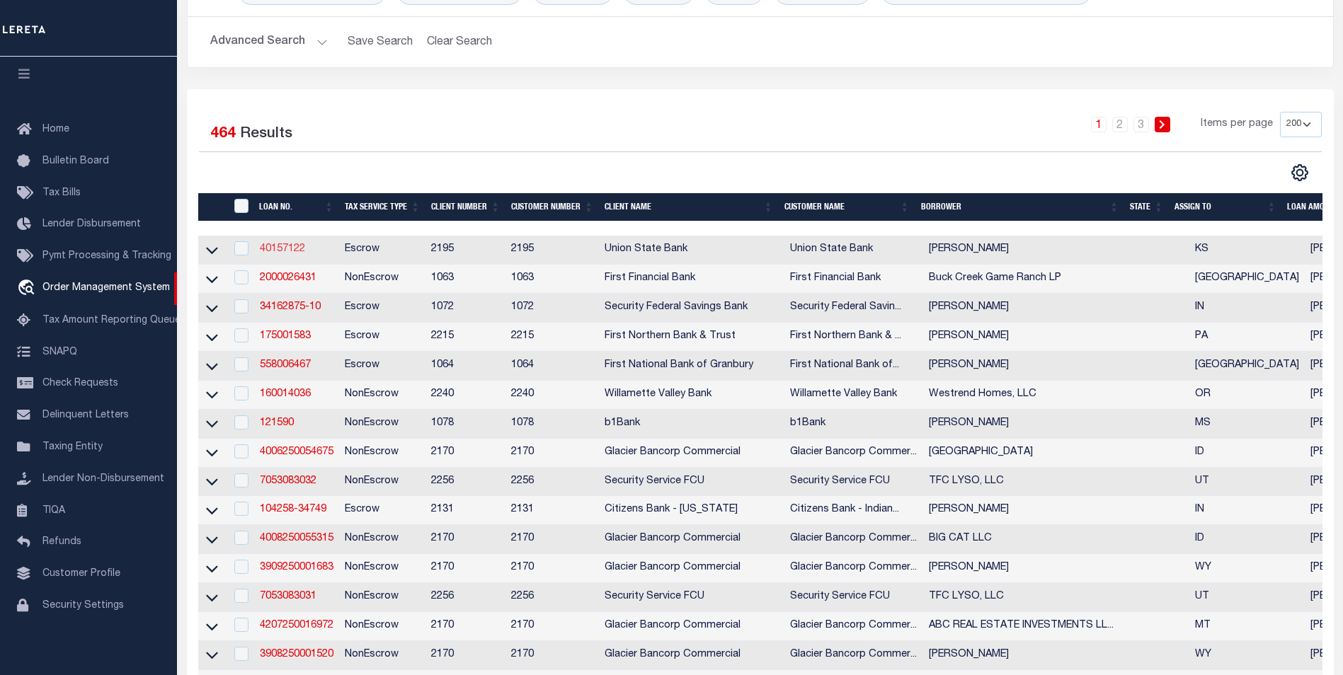
click at [282, 253] on link "40157122" at bounding box center [282, 249] width 45 height 10
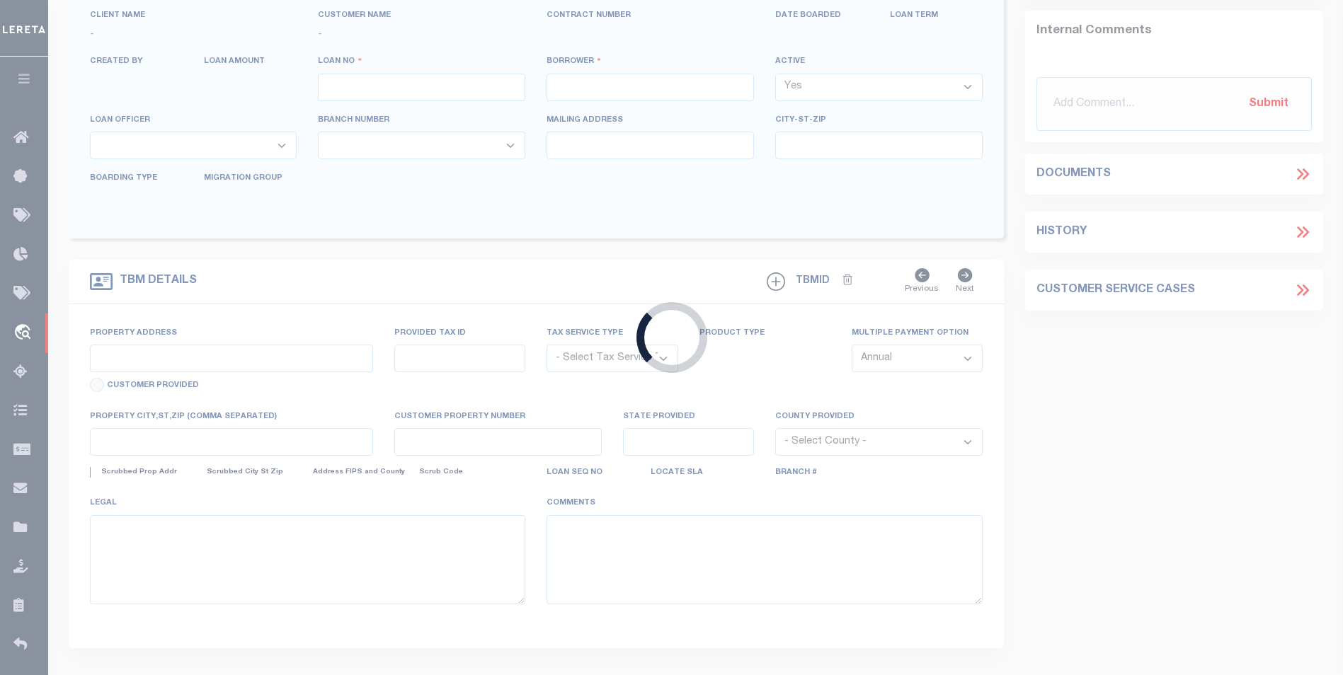
type input "40157122"
type input "JEFFEREY STRAIN"
select select
select select "Escrow"
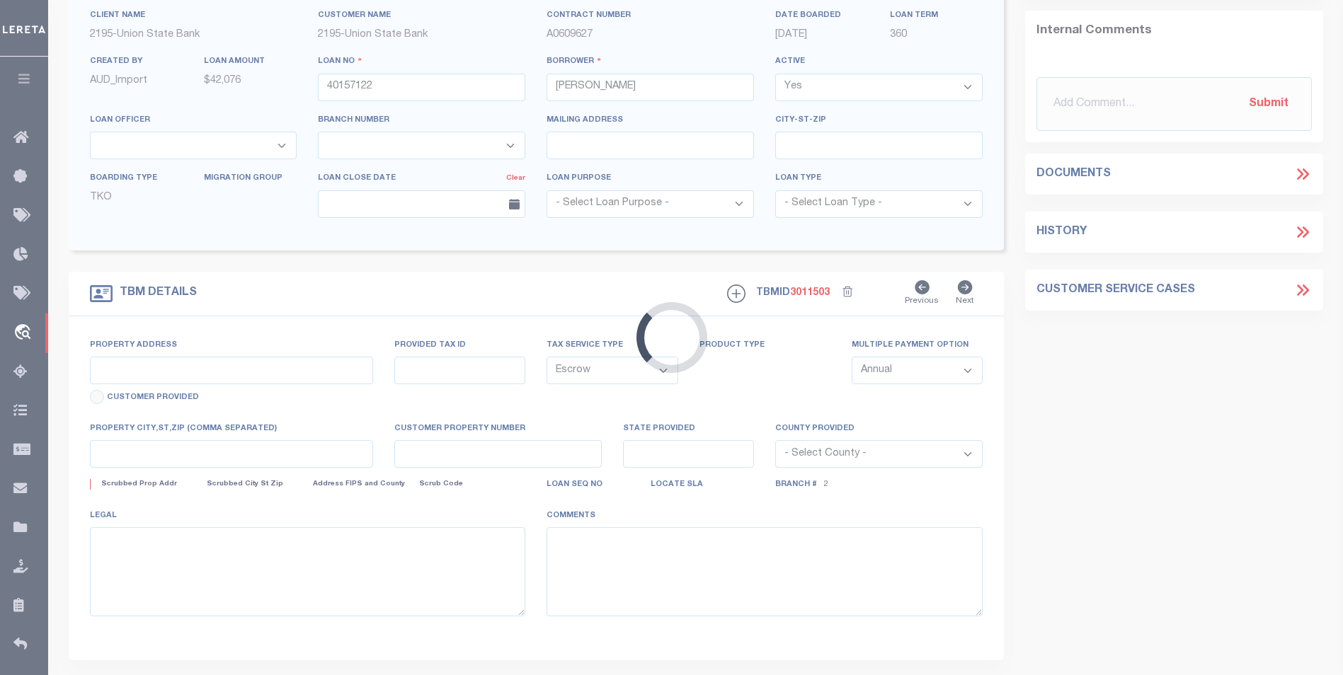
type input "6154 N INDEPENDENCE DR"
type input "00275403"
type input "PARK CITY KS 67219"
type input "KS"
select select
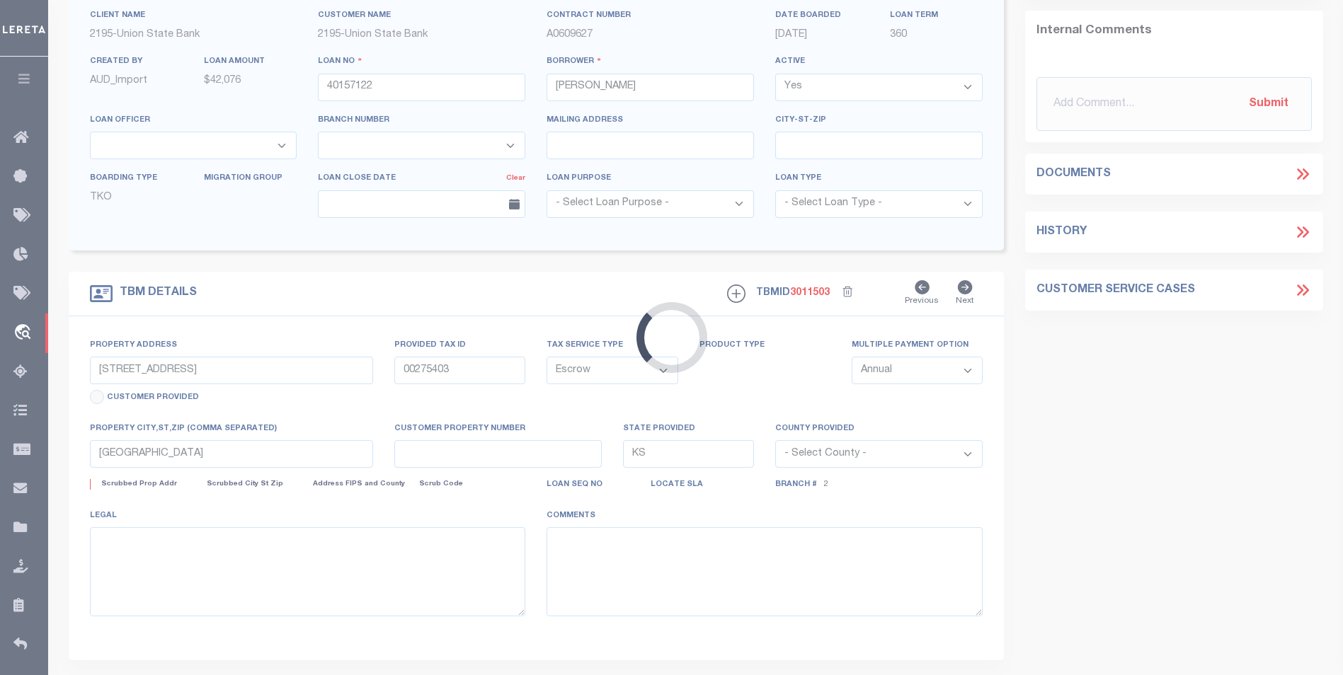
select select "13030"
select select "4986"
select select "2"
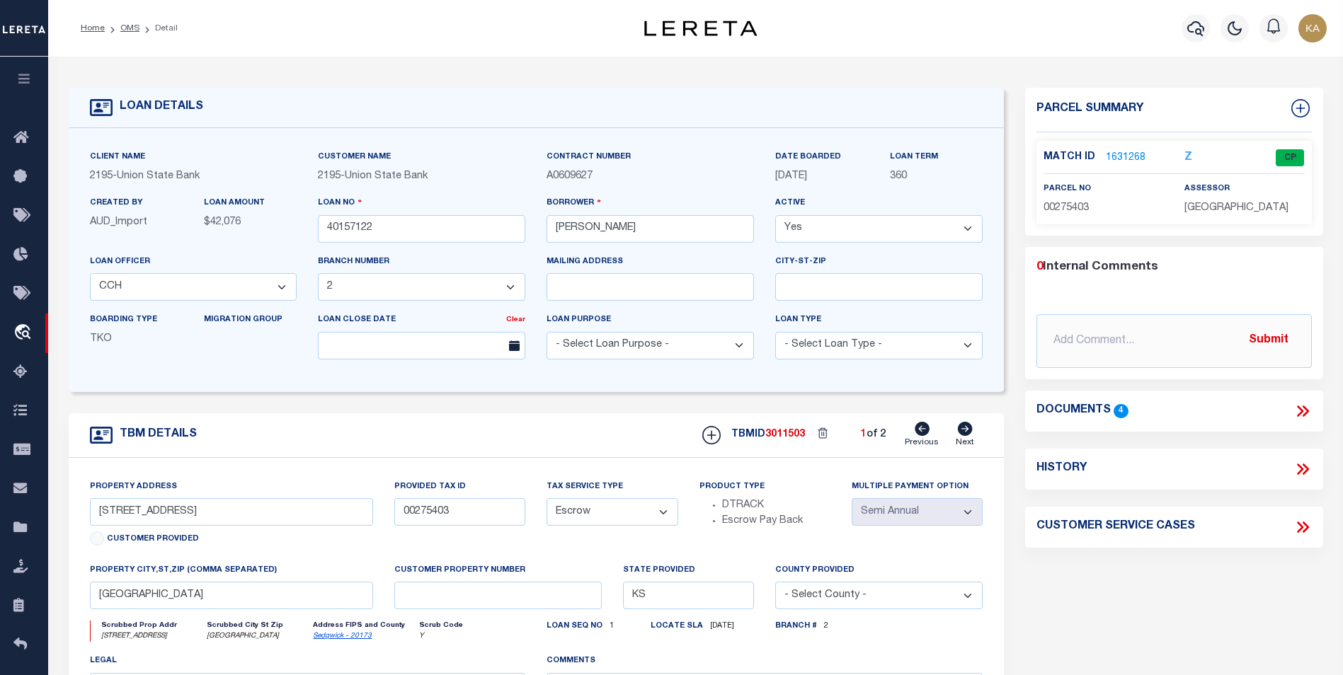
click at [28, 78] on icon "button" at bounding box center [24, 78] width 16 height 13
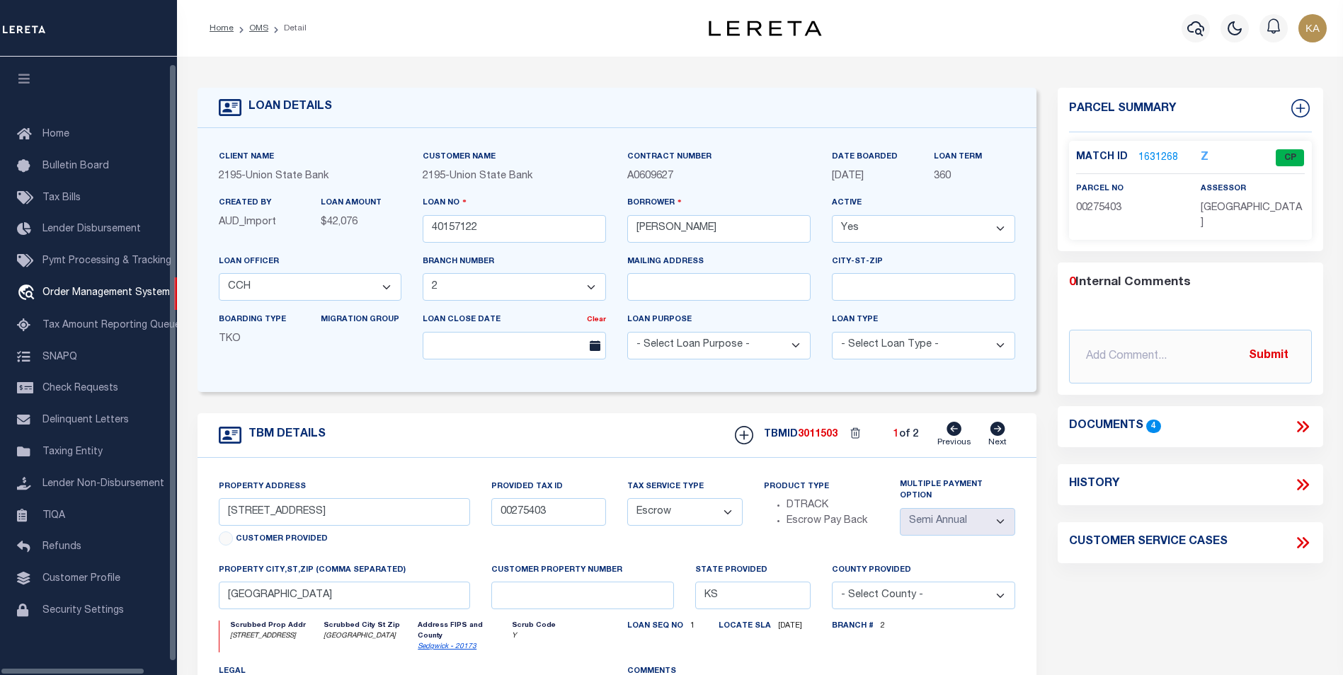
scroll to position [14, 0]
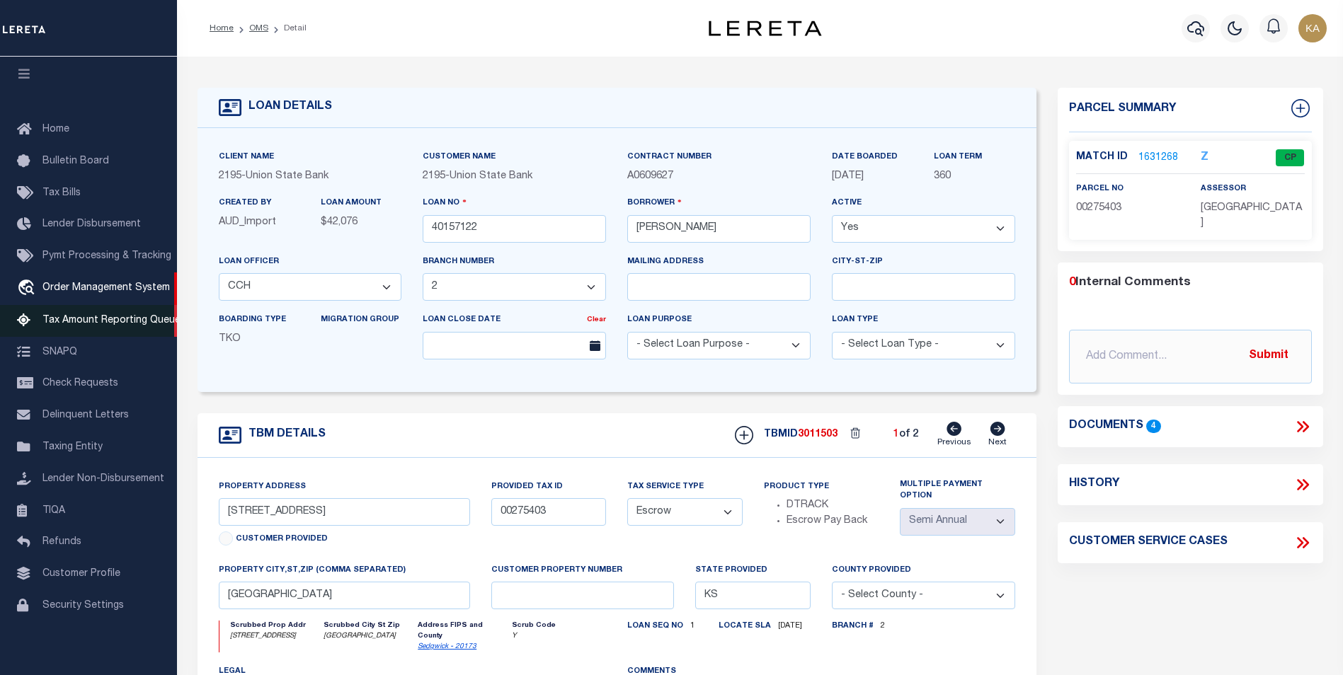
click at [105, 316] on span "Tax Amount Reporting Queue" at bounding box center [111, 321] width 138 height 10
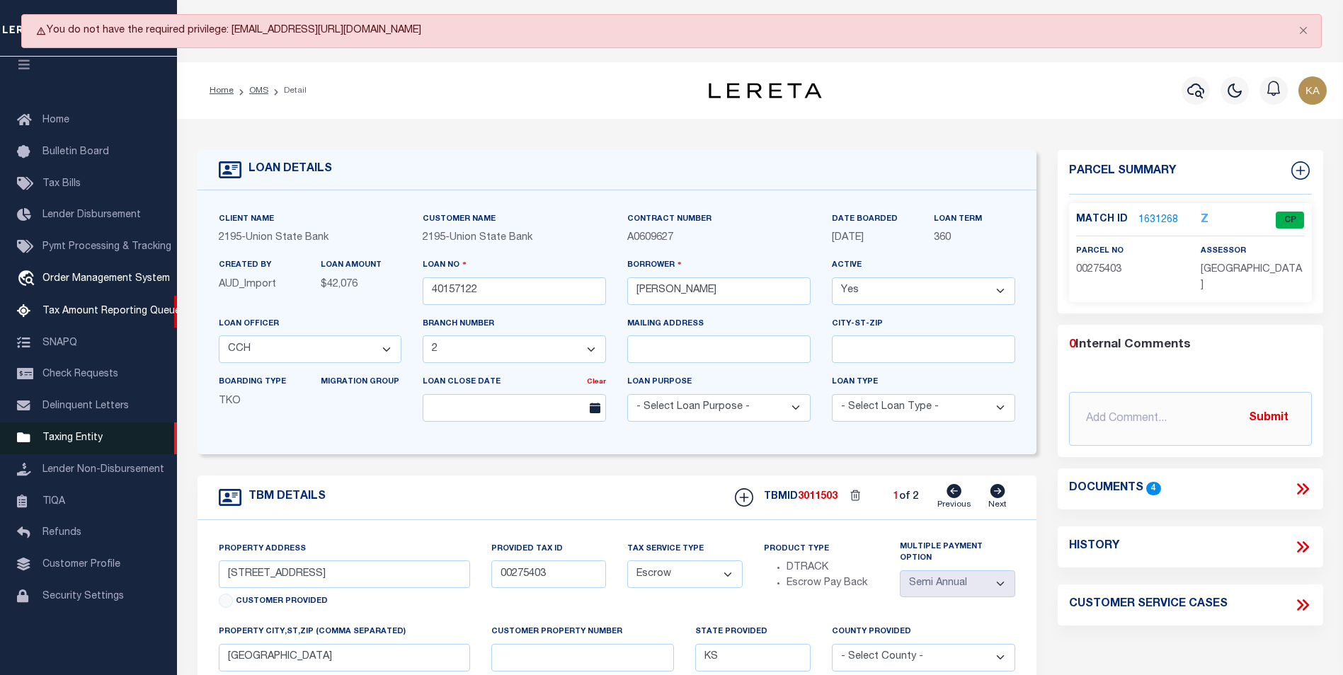
click at [83, 442] on span "Taxing Entity" at bounding box center [72, 438] width 60 height 10
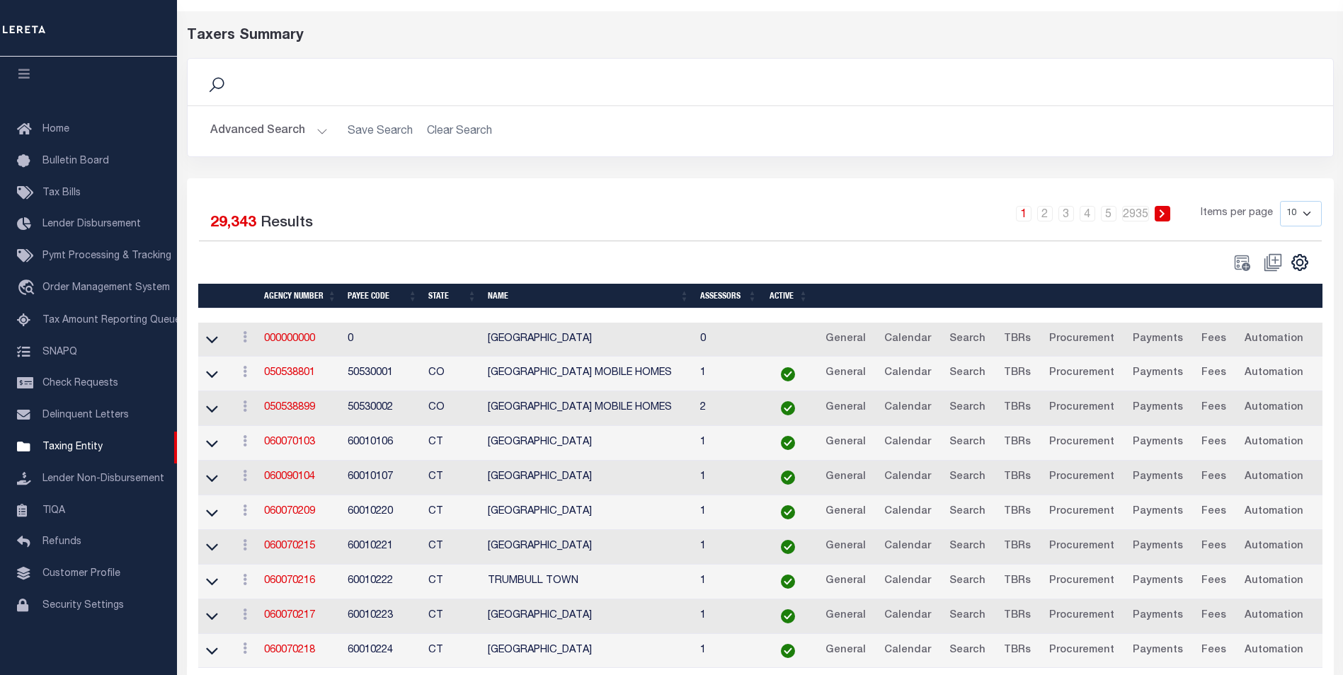
scroll to position [71, 0]
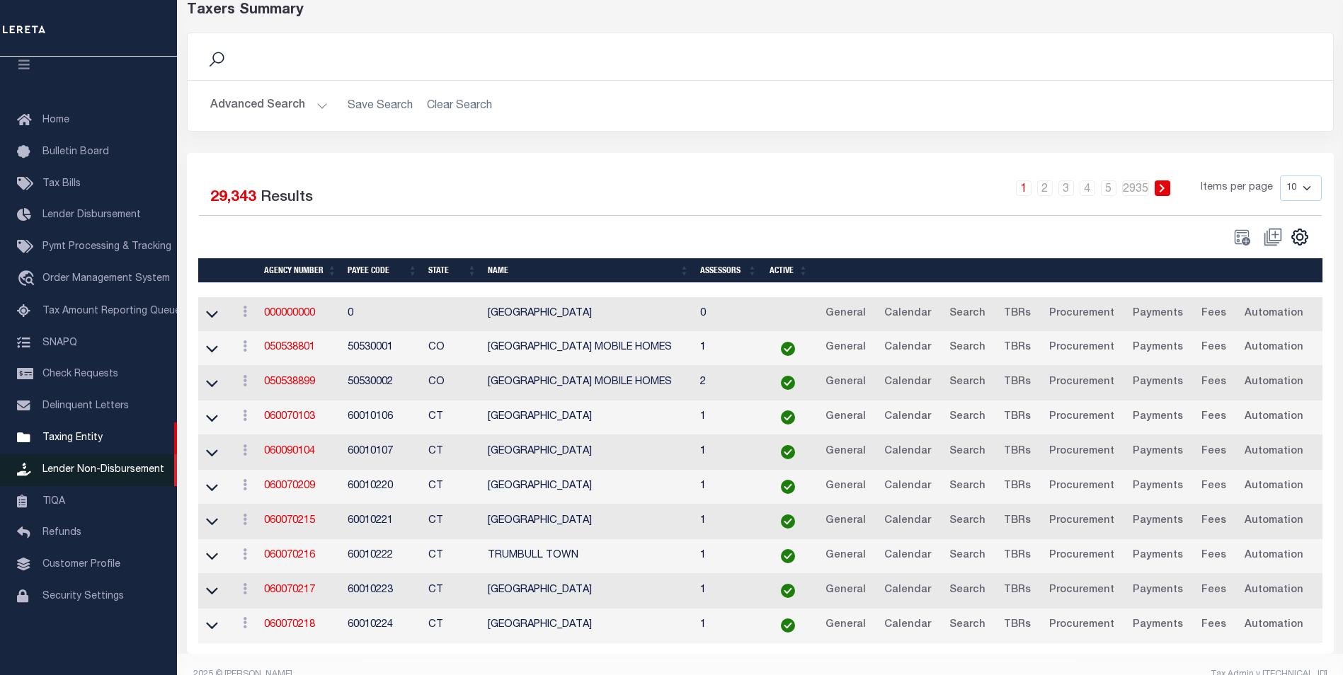
click at [110, 475] on span "Lender Non-Disbursement" at bounding box center [103, 470] width 122 height 10
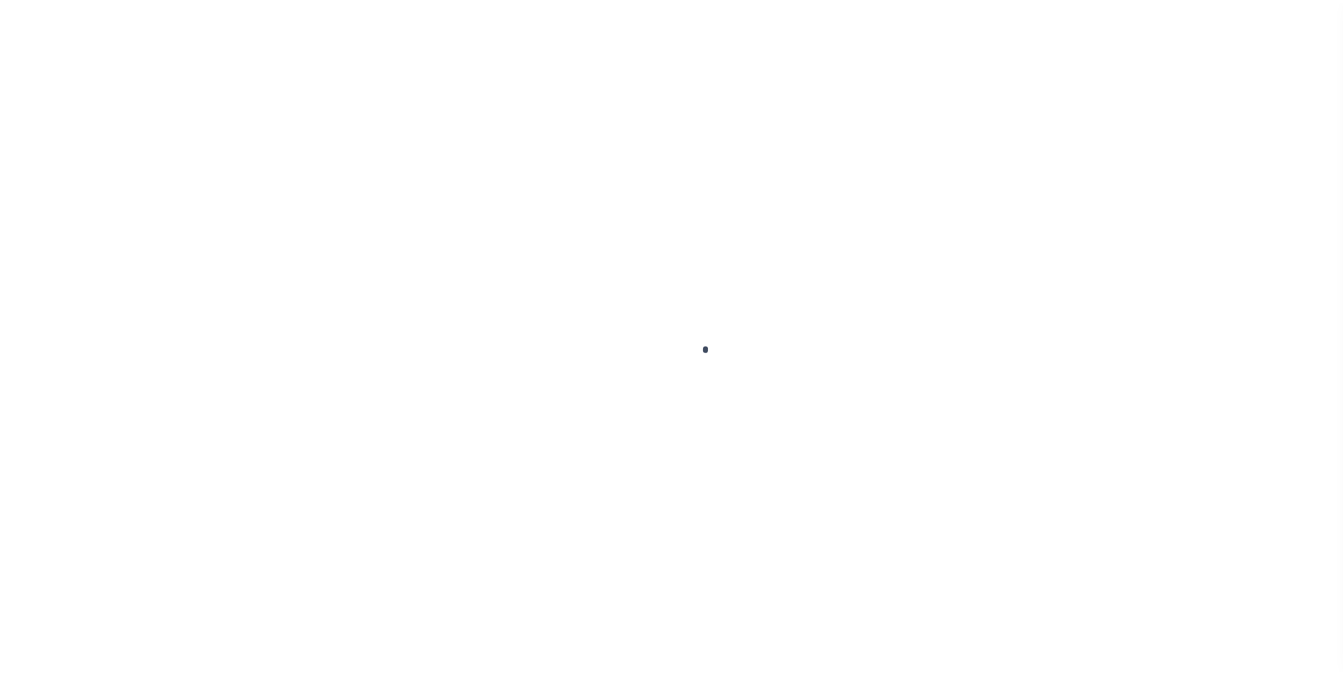
scroll to position [14, 0]
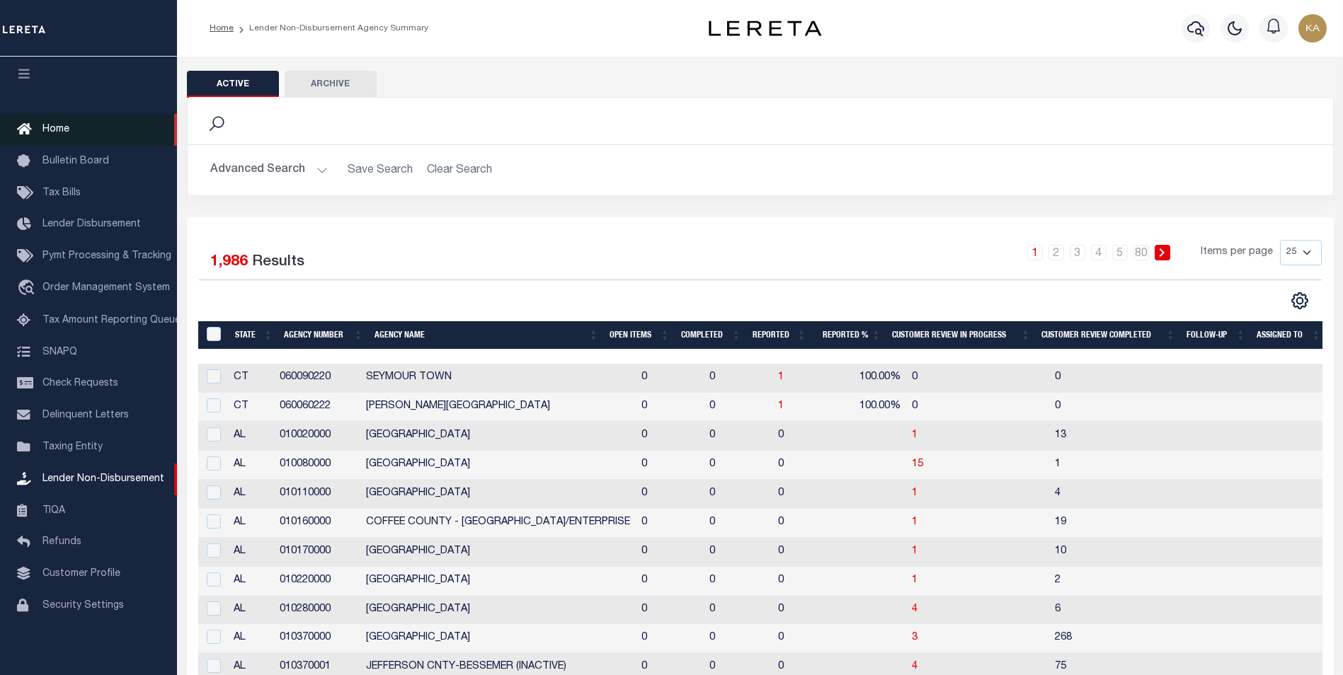
click at [70, 123] on link "Home" at bounding box center [88, 130] width 177 height 32
